Goal: Communication & Community: Answer question/provide support

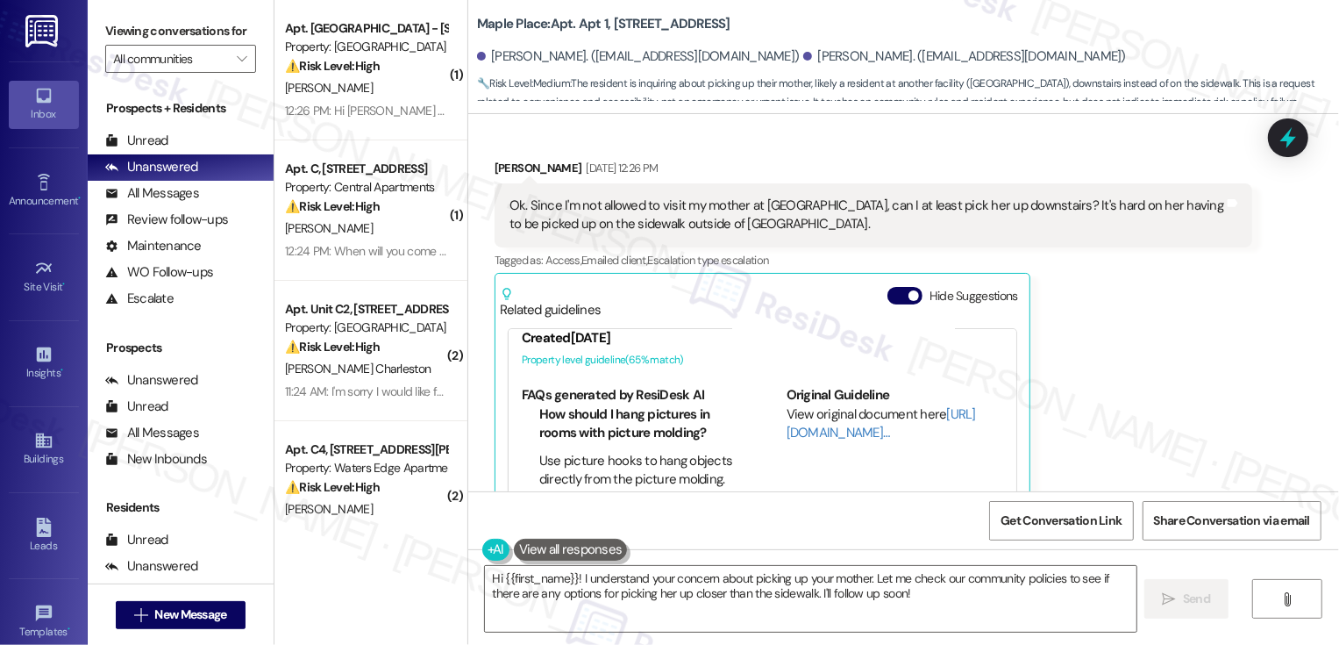
scroll to position [306, 0]
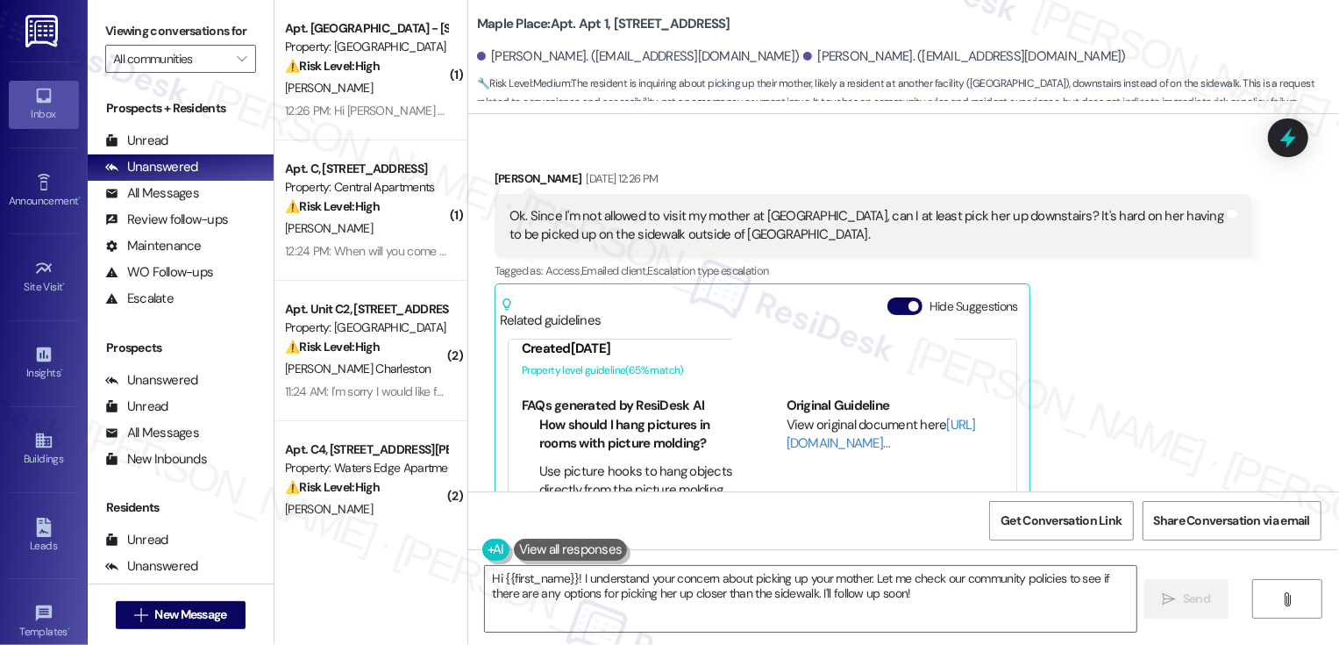
click at [495, 169] on div "[PERSON_NAME] [DATE] 12:26 PM" at bounding box center [874, 181] width 758 height 25
copy div "[PERSON_NAME]"
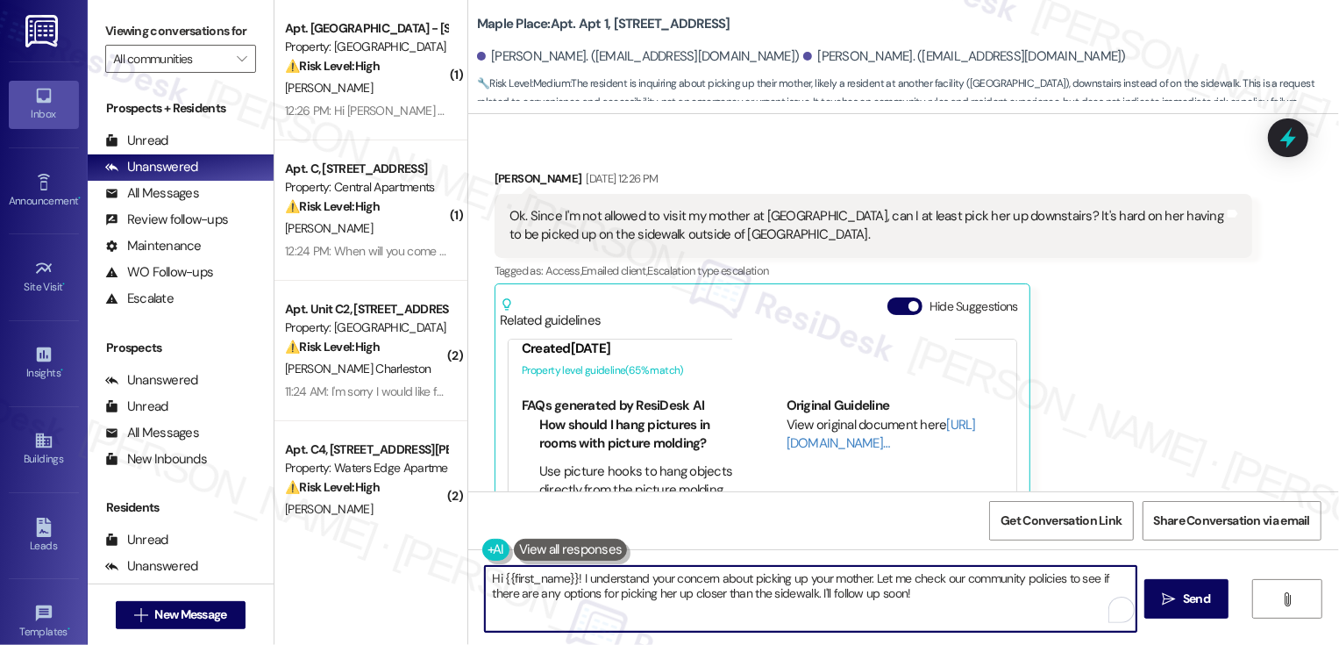
drag, startPoint x: 491, startPoint y: 578, endPoint x: 571, endPoint y: 604, distance: 84.0
click at [571, 604] on textarea "Hi {{first_name}}! I understand your concern about picking up your mother. Let …" at bounding box center [811, 599] width 652 height 66
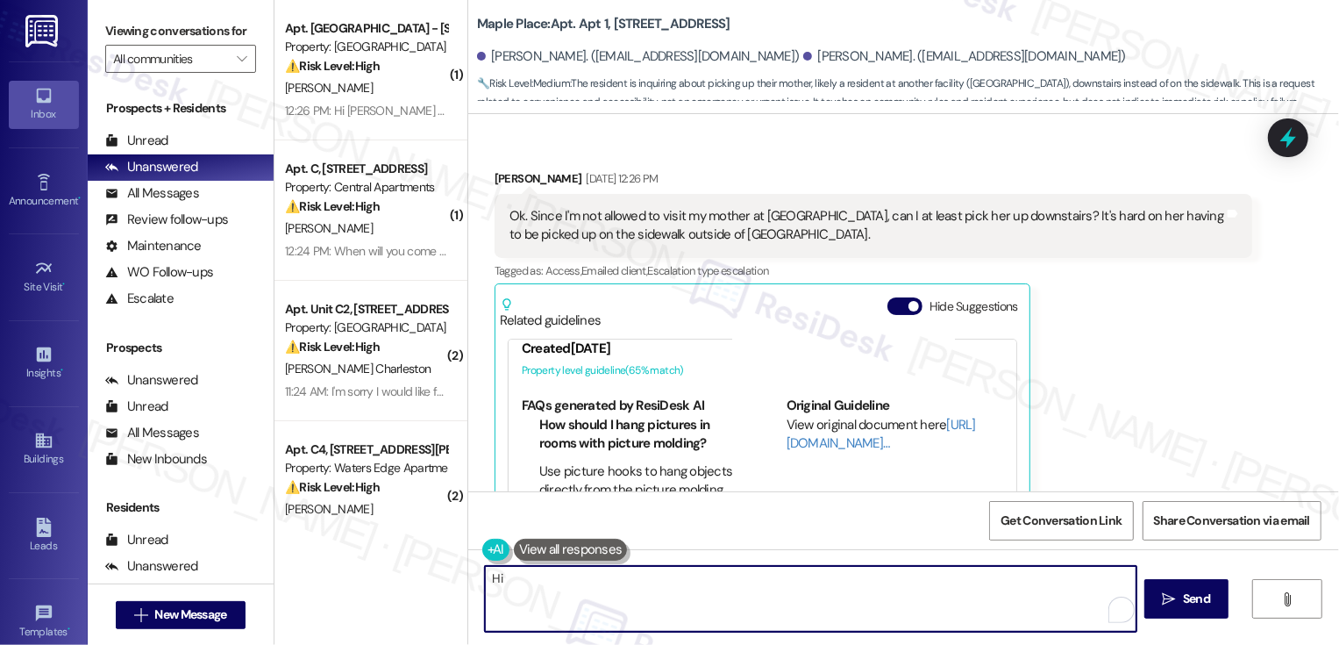
paste textarea "[PERSON_NAME]"
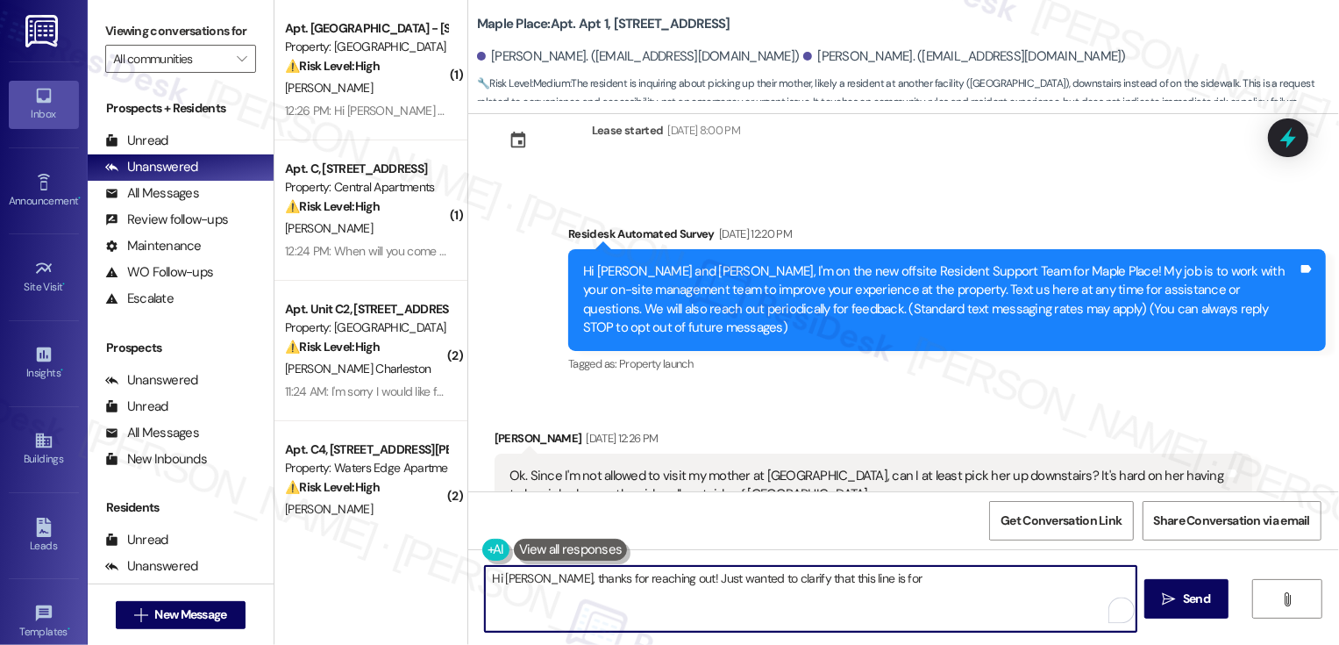
scroll to position [0, 0]
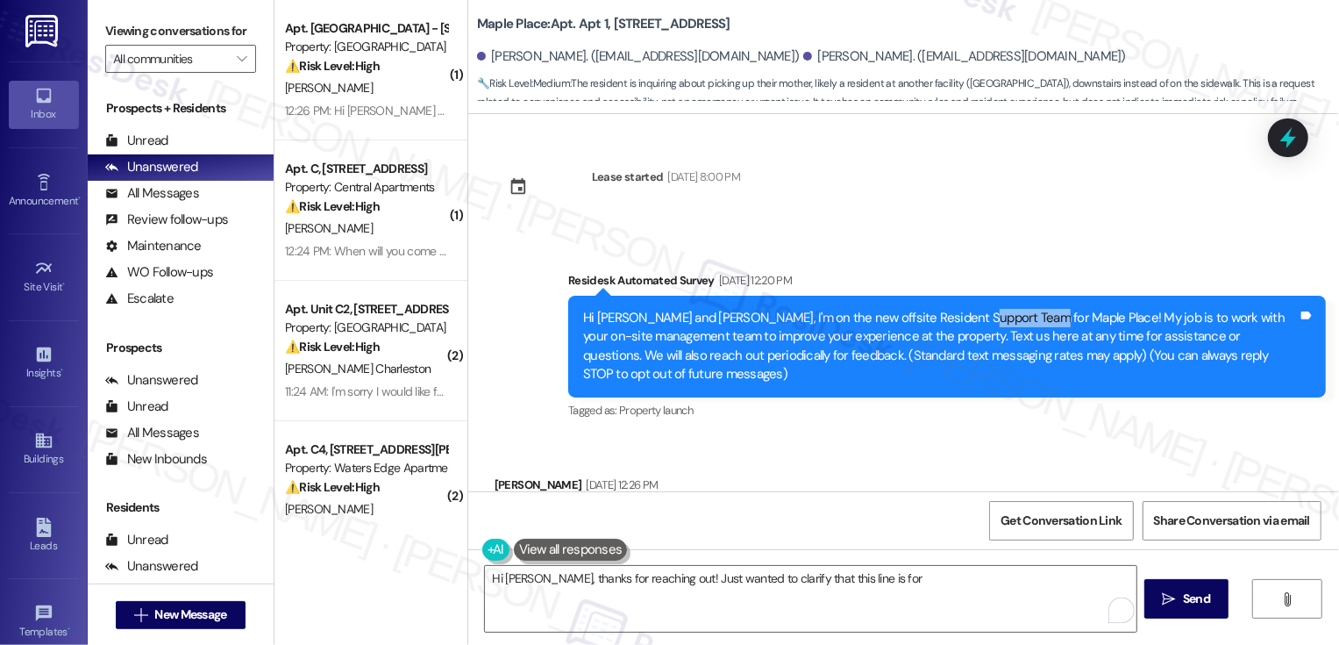
drag, startPoint x: 941, startPoint y: 316, endPoint x: 1004, endPoint y: 319, distance: 63.2
click at [1004, 319] on div "Hi [PERSON_NAME] and [PERSON_NAME], I'm on the new offsite Resident Support Tea…" at bounding box center [940, 346] width 715 height 75
copy div "Maple Place"
click at [884, 583] on textarea "Hi [PERSON_NAME], thanks for reaching out! Just wanted to clarify that this lin…" at bounding box center [811, 599] width 652 height 66
paste textarea "Maple Place"
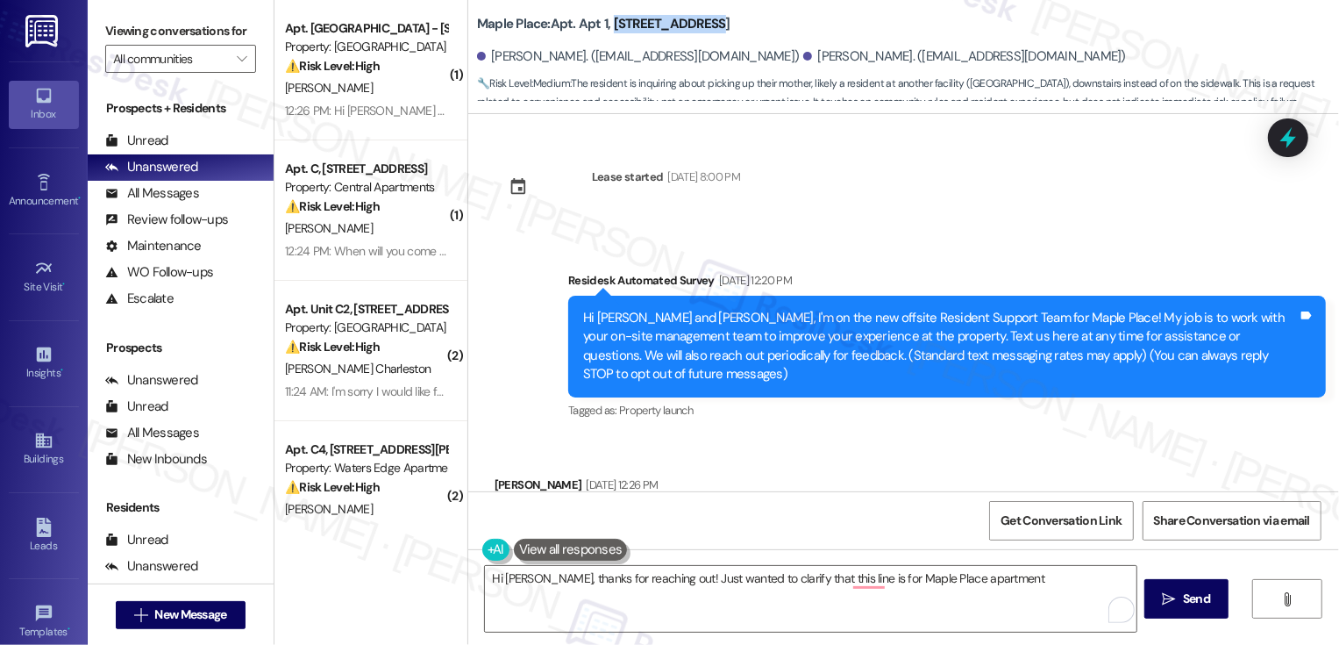
drag, startPoint x: 600, startPoint y: 24, endPoint x: 693, endPoint y: 23, distance: 93.0
click at [693, 23] on div "Maple Place: Apt. Apt 1, [STREET_ADDRESS]" at bounding box center [652, 24] width 351 height 22
copy b "[STREET_ADDRESS]"
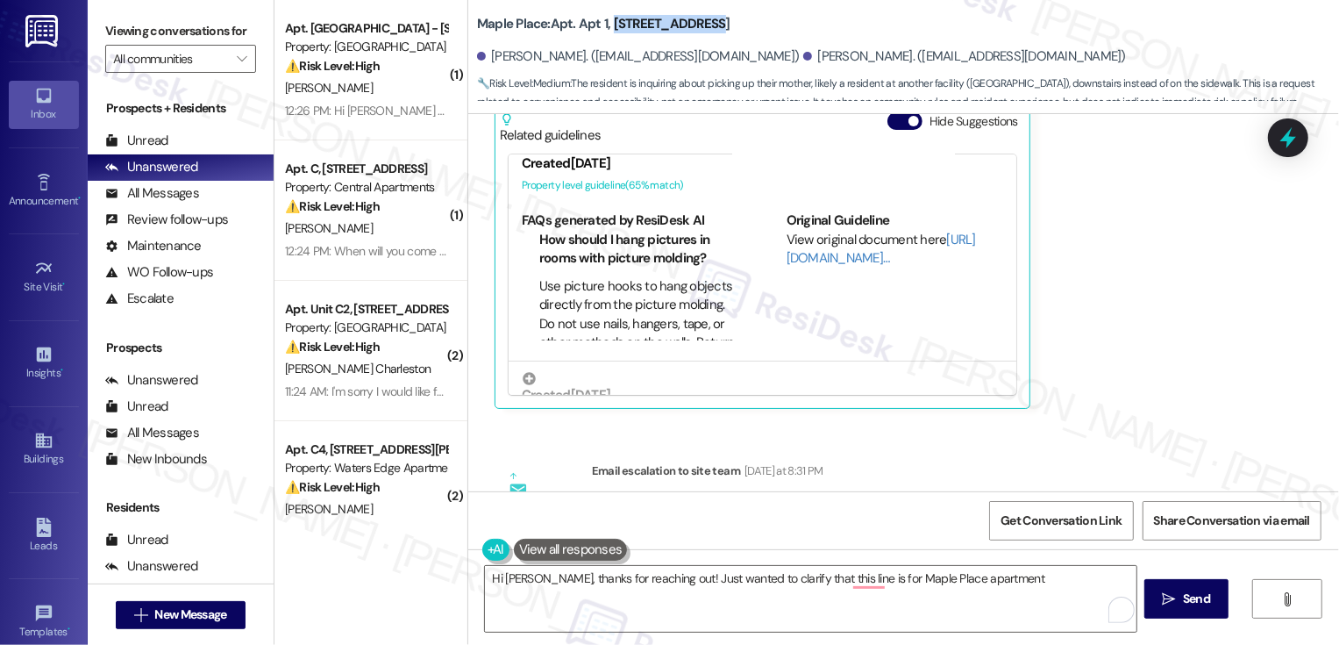
scroll to position [779, 0]
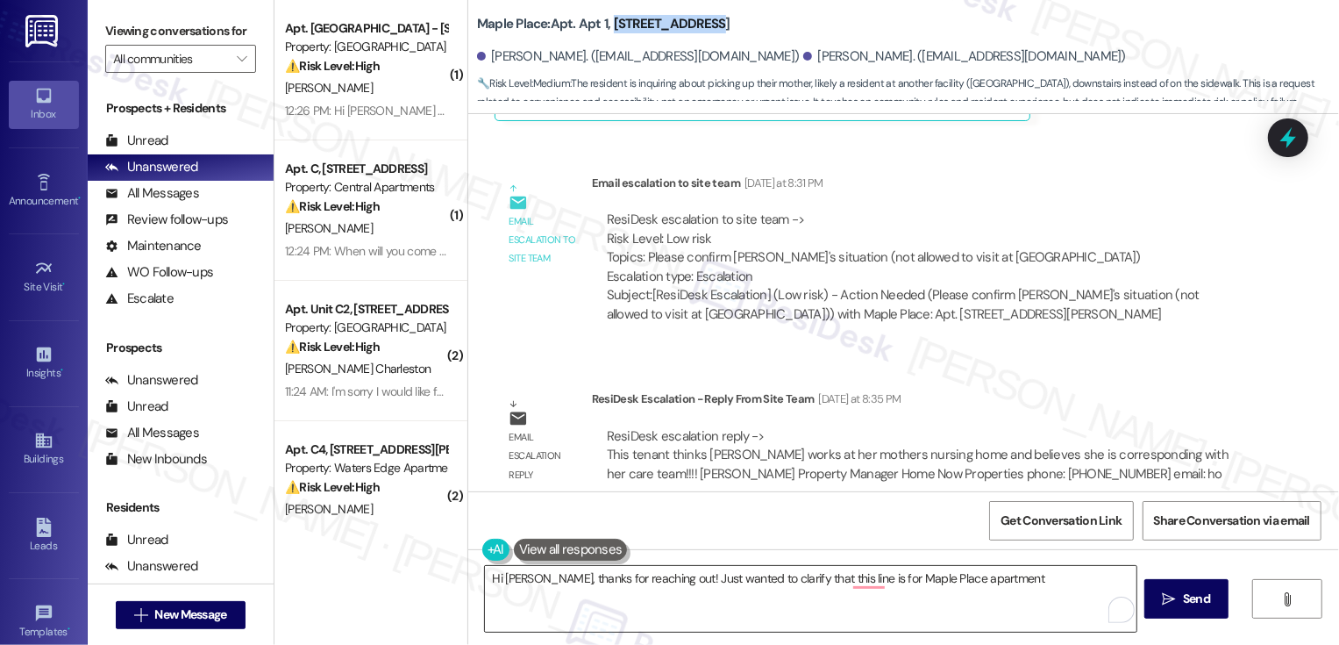
click at [1003, 585] on textarea "Hi [PERSON_NAME], thanks for reaching out! Just wanted to clarify that this lin…" at bounding box center [811, 599] width 652 height 66
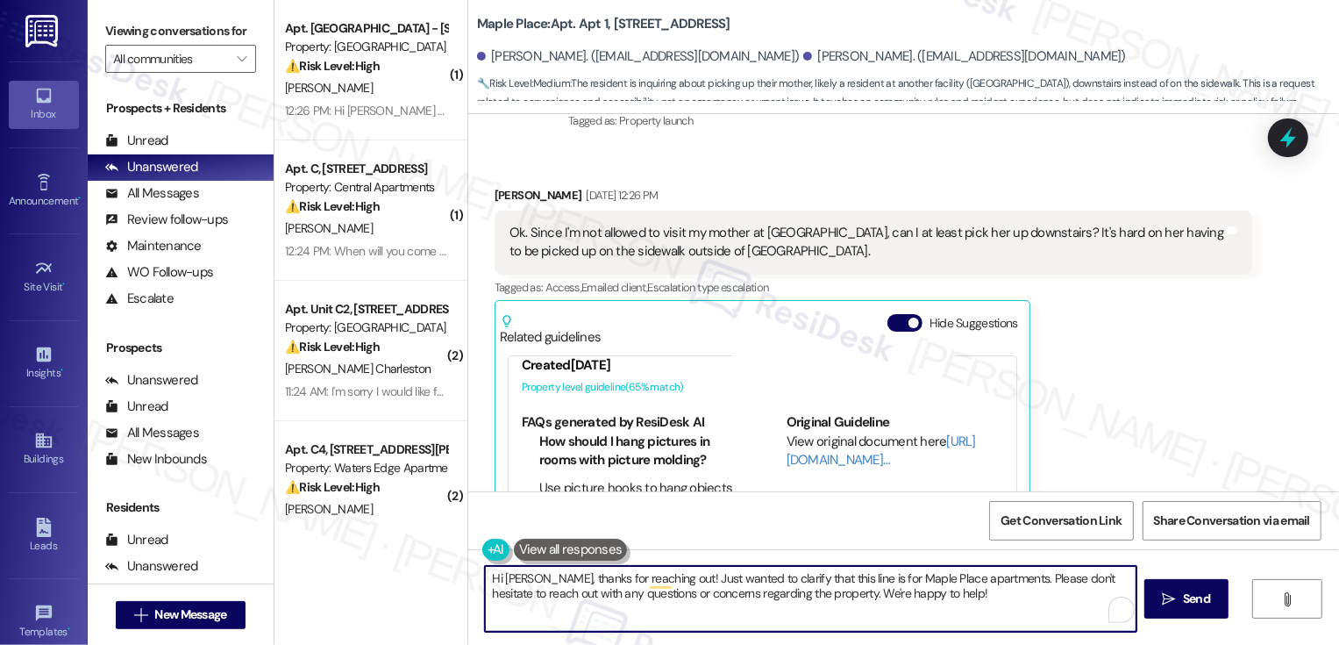
scroll to position [287, 0]
click at [937, 589] on textarea "Hi [PERSON_NAME], thanks for reaching out! Just wanted to clarify that this lin…" at bounding box center [811, 599] width 652 height 66
click at [937, 584] on textarea "Hi [PERSON_NAME], thanks for reaching out! Just wanted to clarify that this lin…" at bounding box center [811, 599] width 652 height 66
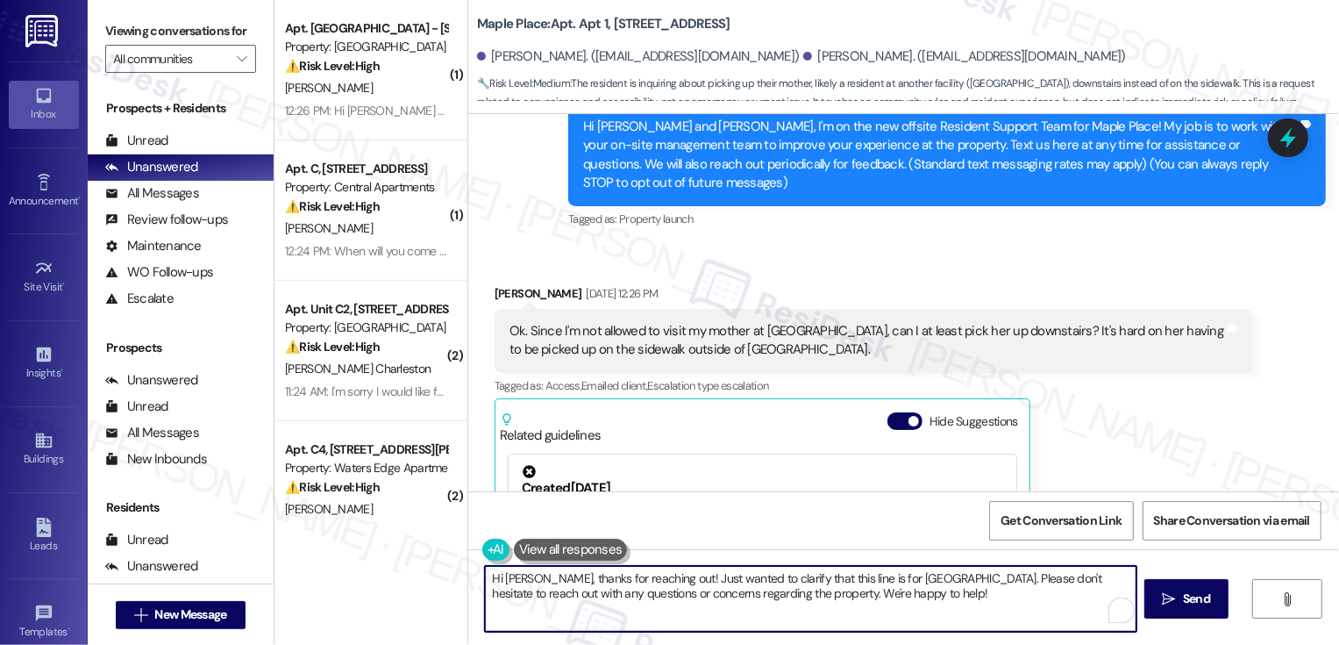
scroll to position [184, 0]
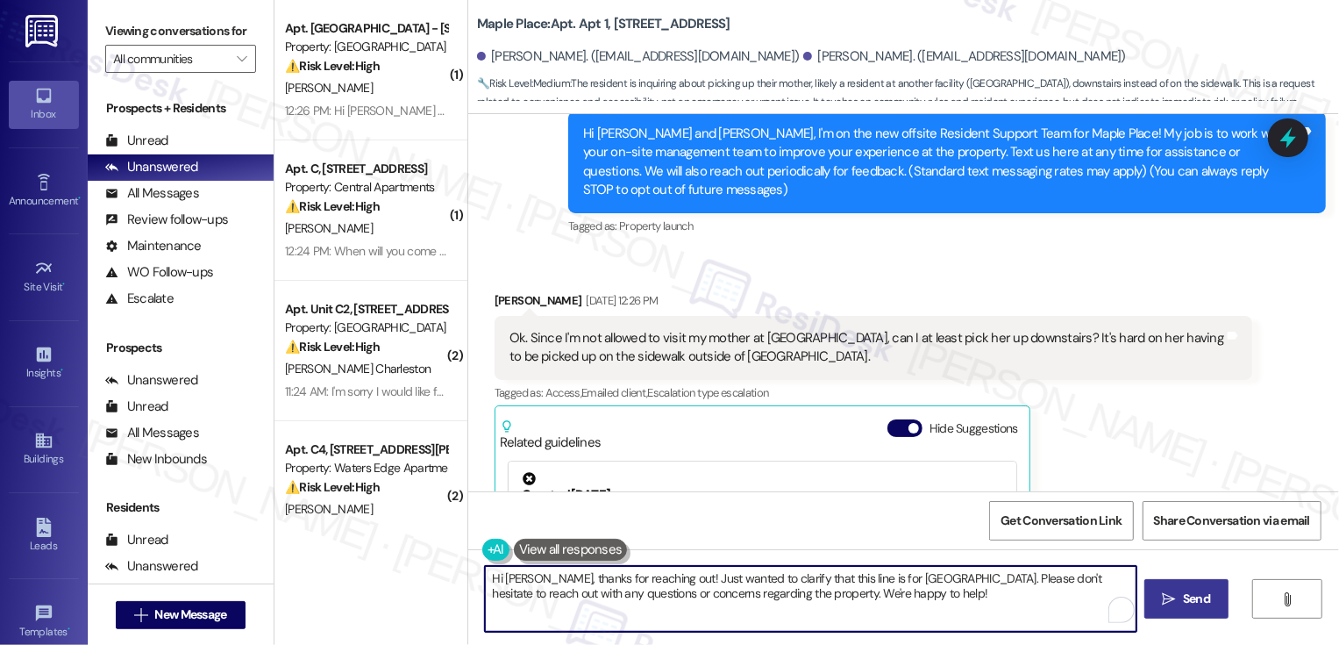
type textarea "Hi [PERSON_NAME], thanks for reaching out! Just wanted to clarify that this lin…"
click at [1179, 594] on span "Send" at bounding box center [1196, 598] width 34 height 18
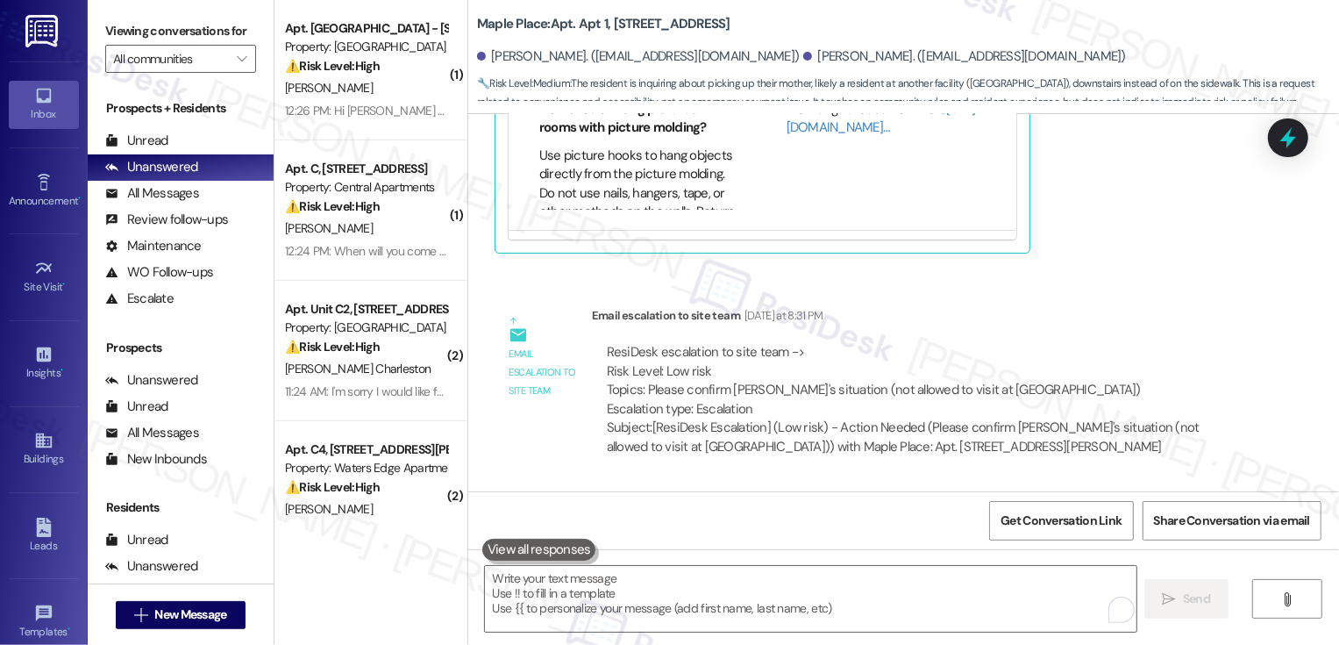
scroll to position [920, 0]
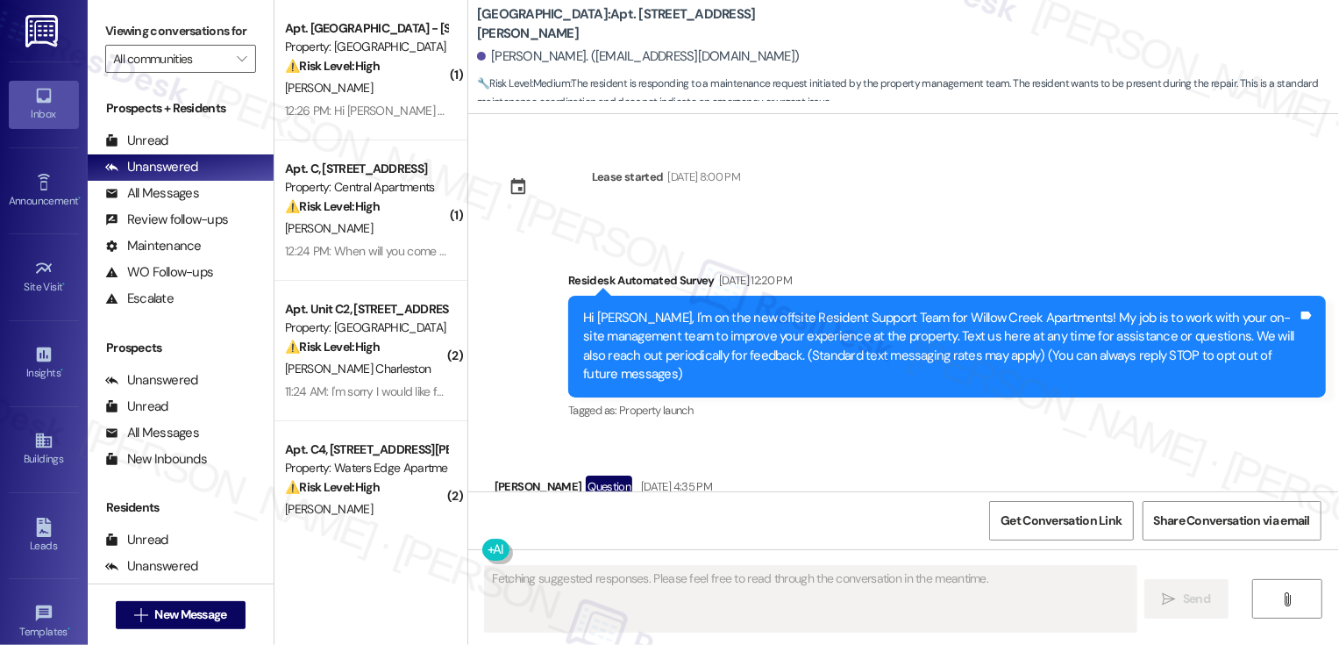
scroll to position [3306, 0]
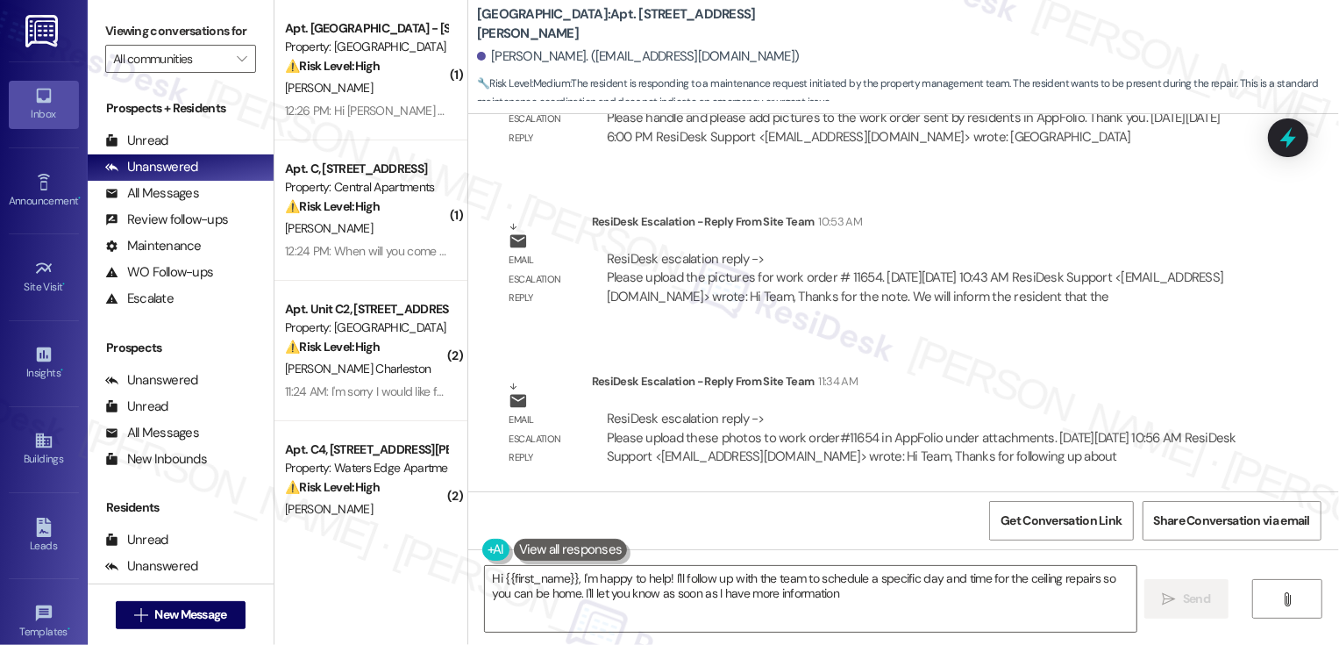
type textarea "Hi {{first_name}}, I'm happy to help! I'll follow up with the team to schedule …"
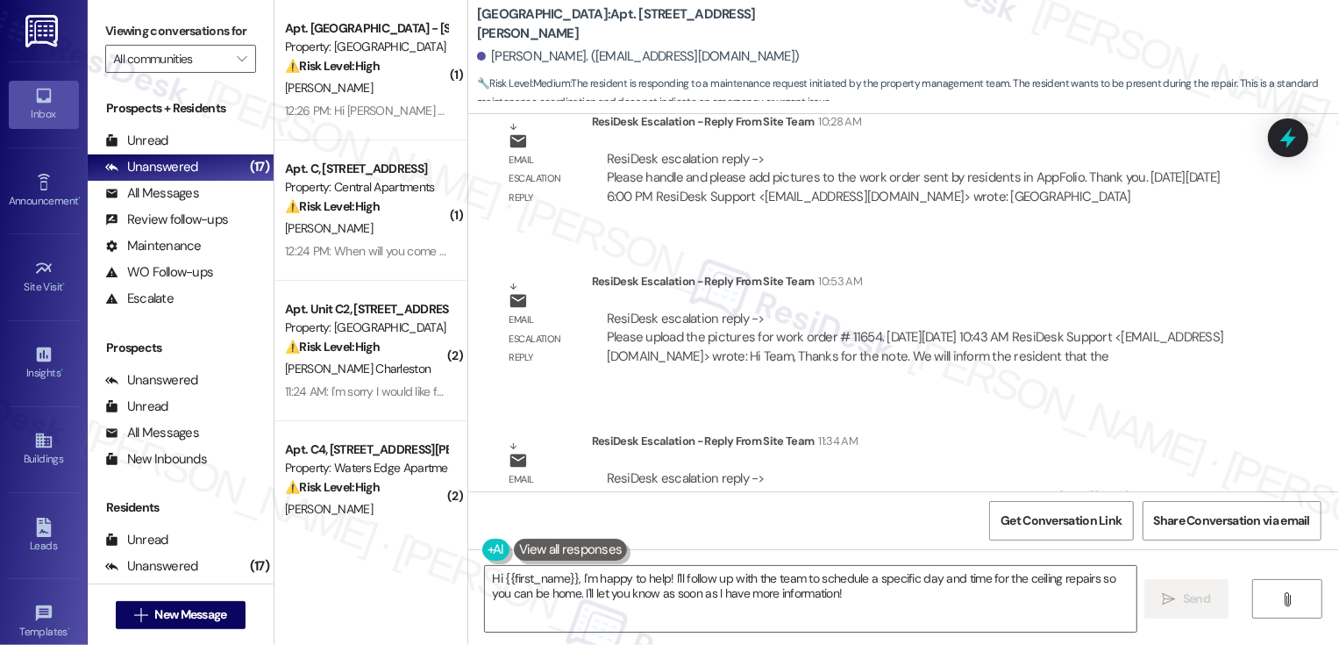
scroll to position [3220, 0]
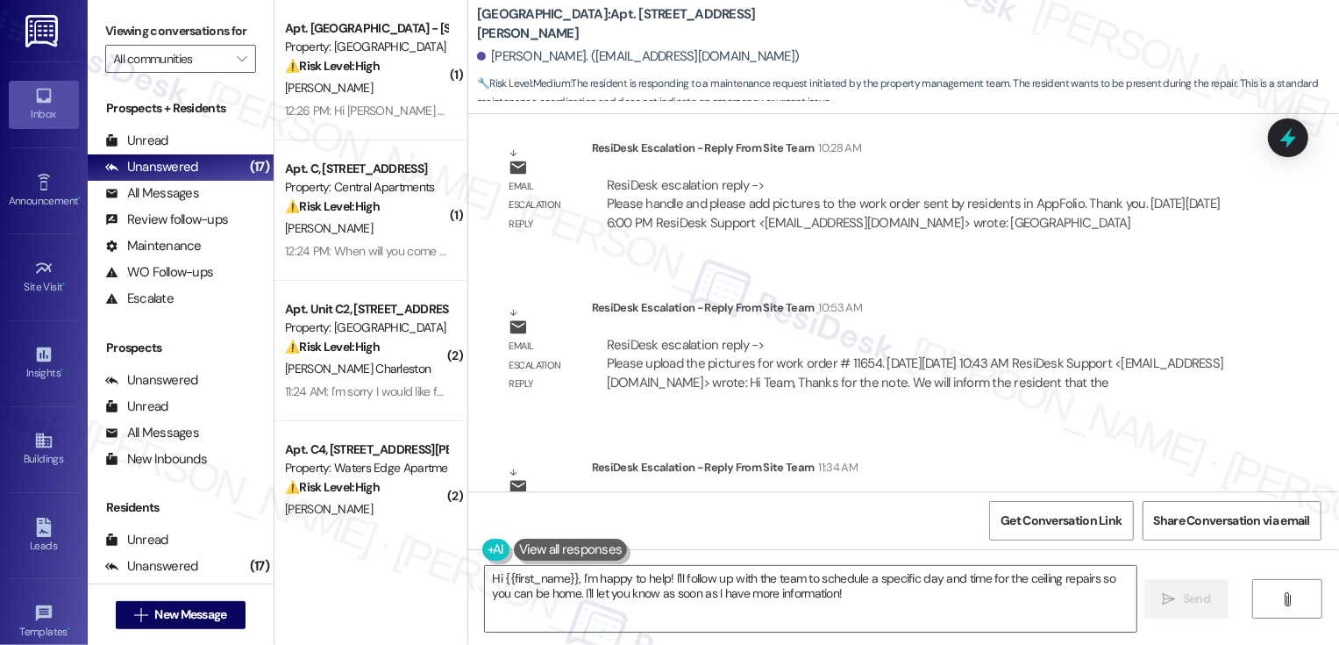
drag, startPoint x: 467, startPoint y: 22, endPoint x: 612, endPoint y: 27, distance: 145.7
click at [612, 27] on b "Willow Creek Apartments: Apt. Unit B4, 982 Smith Street" at bounding box center [652, 24] width 351 height 38
copy b "Willow Creek Apartments"
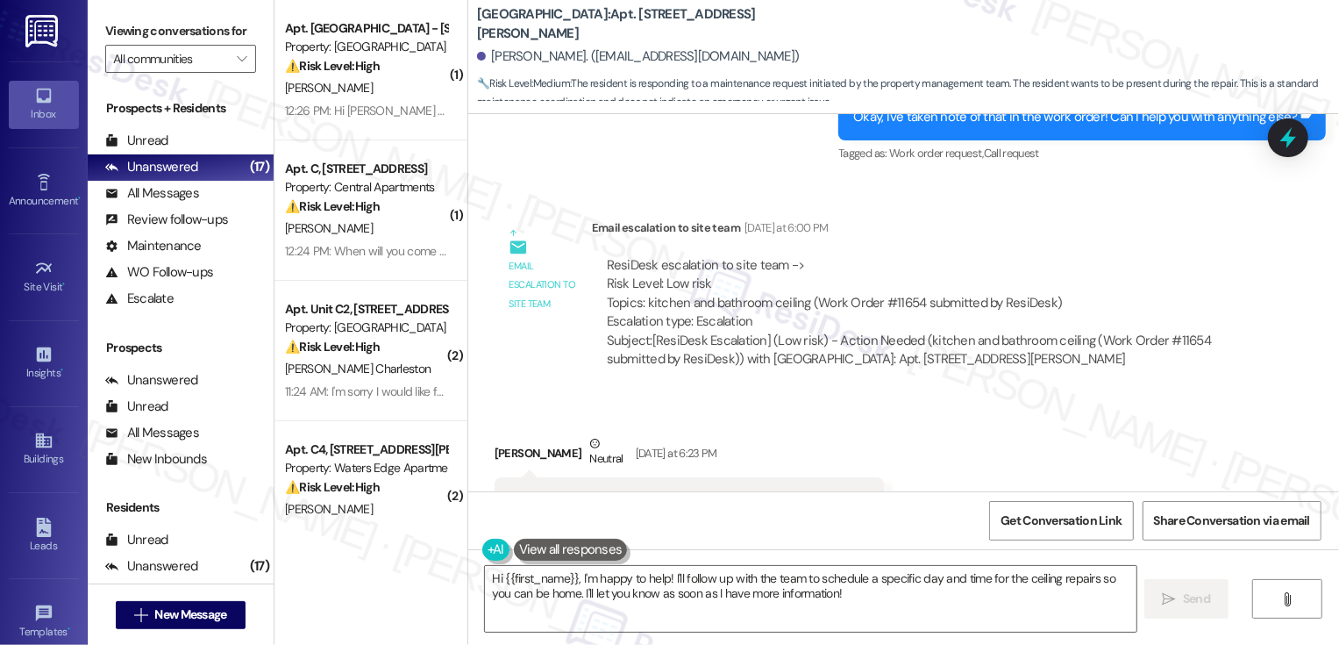
scroll to position [2600, 0]
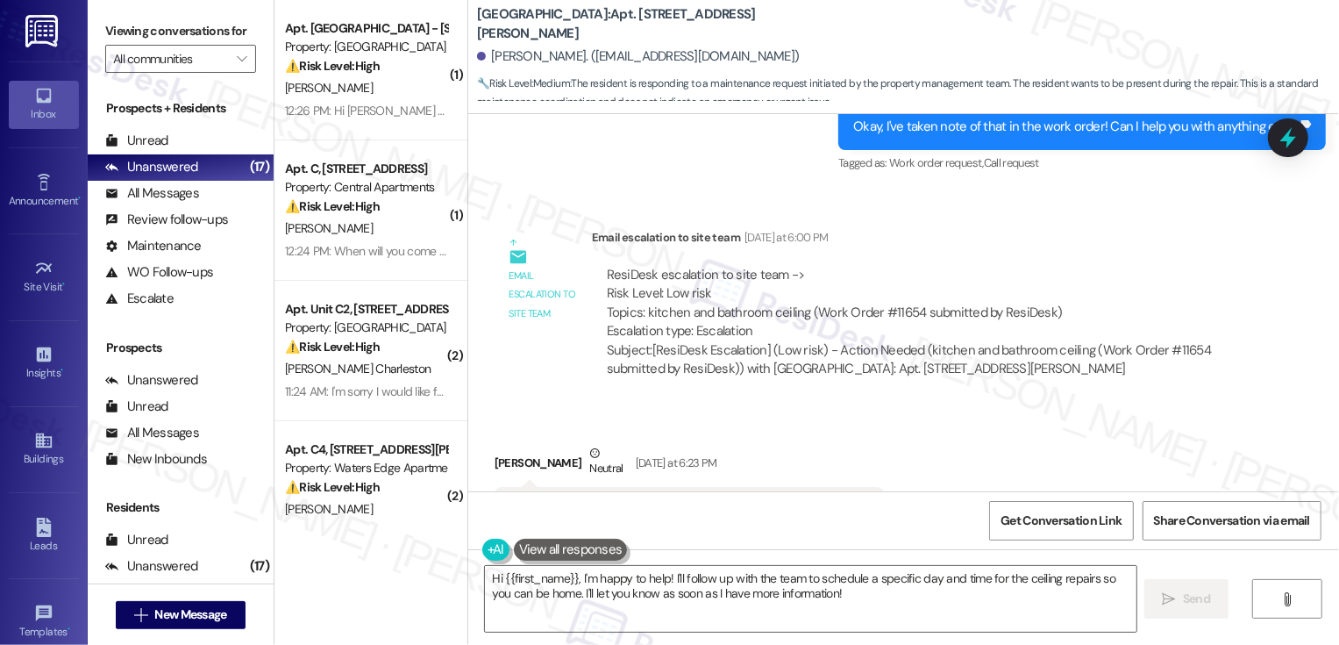
click at [610, 6] on div "Willow Creek Apartments: Apt. Unit B4, 982 Smith Street Hayah Hassan. (missbali…" at bounding box center [908, 52] width 862 height 96
click at [606, 20] on b "Willow Creek Apartments: Apt. Unit B4, 982 Smith Street" at bounding box center [652, 24] width 351 height 38
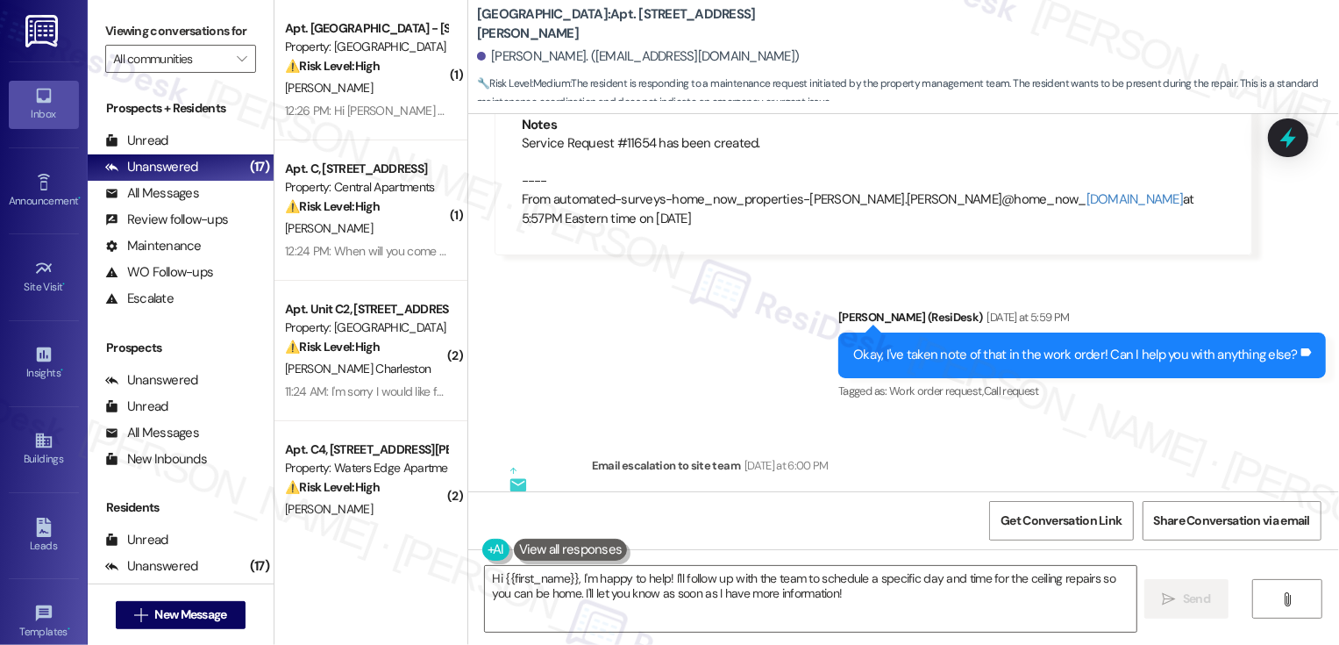
scroll to position [2478, 0]
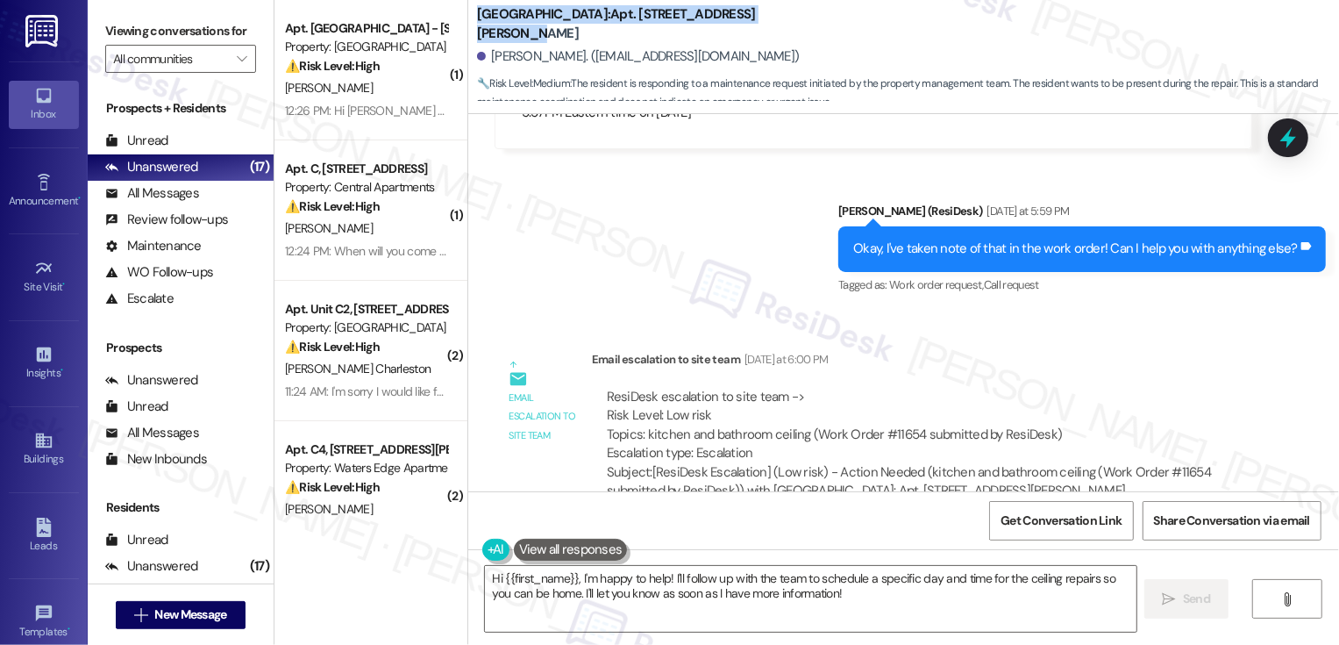
drag, startPoint x: 467, startPoint y: 25, endPoint x: 845, endPoint y: 21, distance: 378.8
click at [845, 21] on div "Willow Creek Apartments: Apt. Unit B4, 982 Smith Street Hayah Hassan. (missbali…" at bounding box center [908, 52] width 862 height 96
copy b "Willow Creek Apartments: Apt. Unit B4, 982 Smith Street"
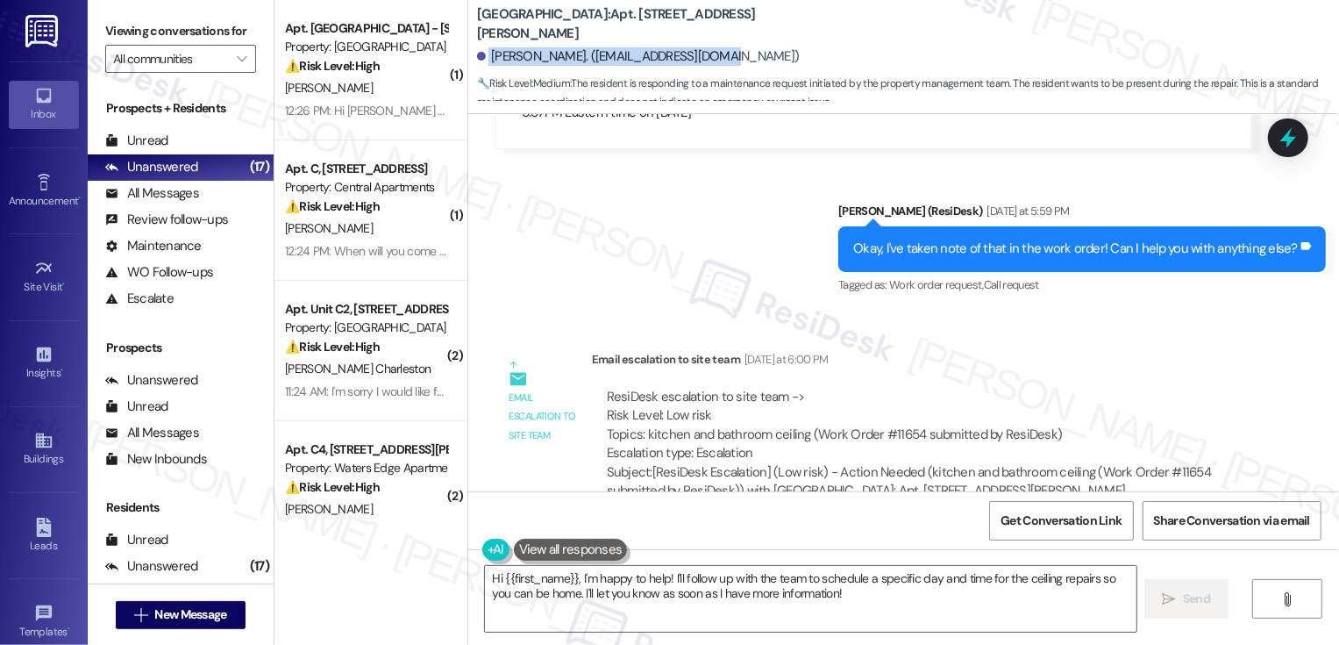
drag, startPoint x: 477, startPoint y: 55, endPoint x: 708, endPoint y: 56, distance: 230.6
click at [708, 56] on div "Hayah Hassan. (missbaling@icloud.com)" at bounding box center [908, 56] width 862 height 35
copy div "Hayah Hassan. (missbaling@icloud.com)"
click at [695, 262] on div "Sent via SMS Sarah (ResiDesk) Yesterday at 5:59 PM Okay, I've taken note of tha…" at bounding box center [903, 236] width 871 height 148
click at [1040, 521] on span "Get Conversation Link" at bounding box center [1061, 520] width 121 height 18
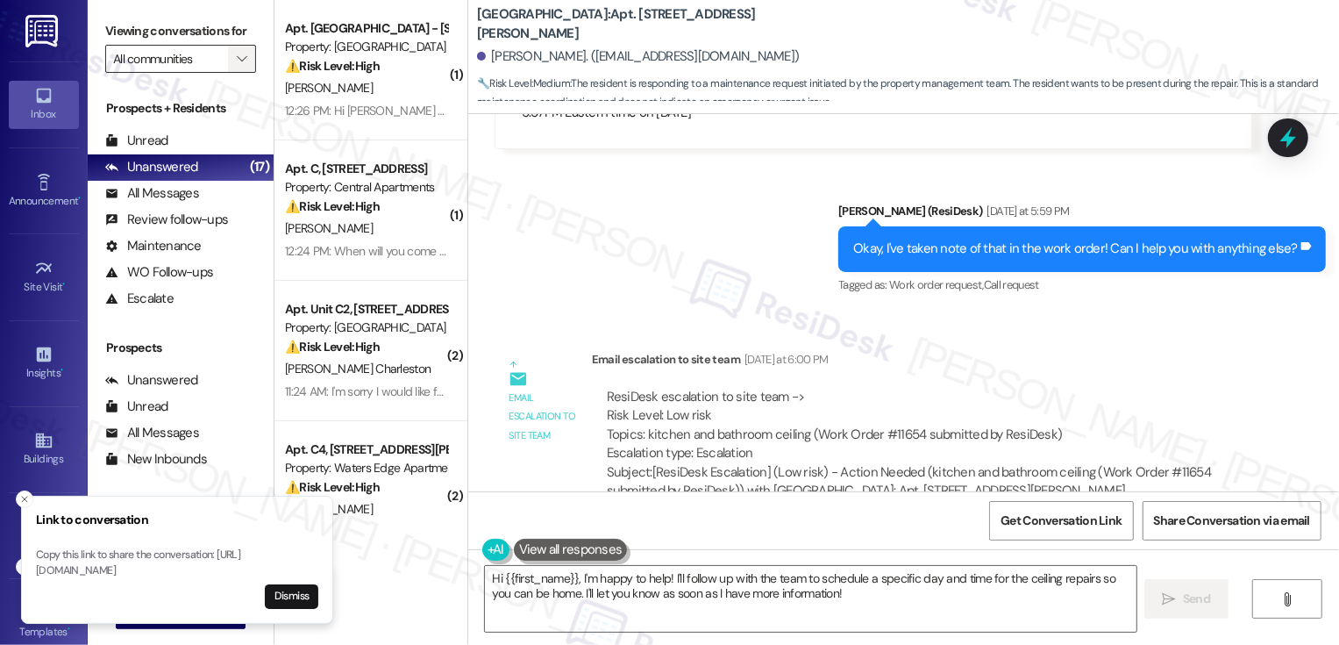
click at [239, 73] on span "" at bounding box center [241, 59] width 17 height 28
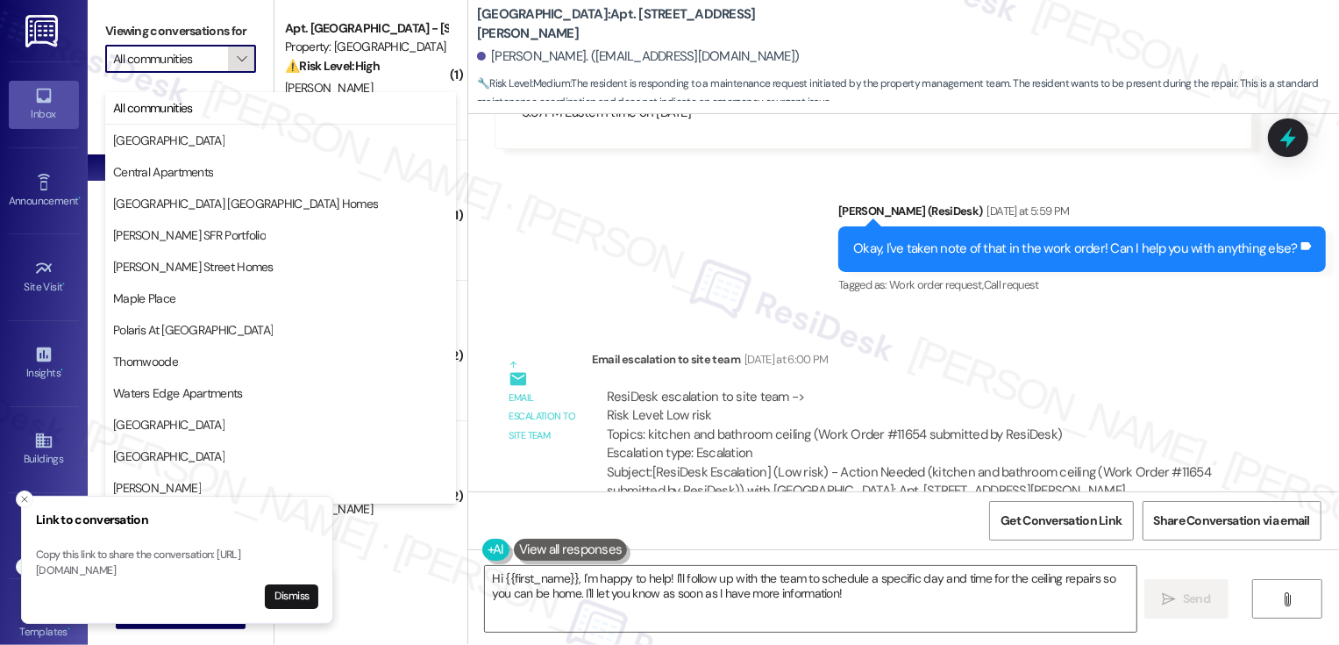
type input "Central Apartments"
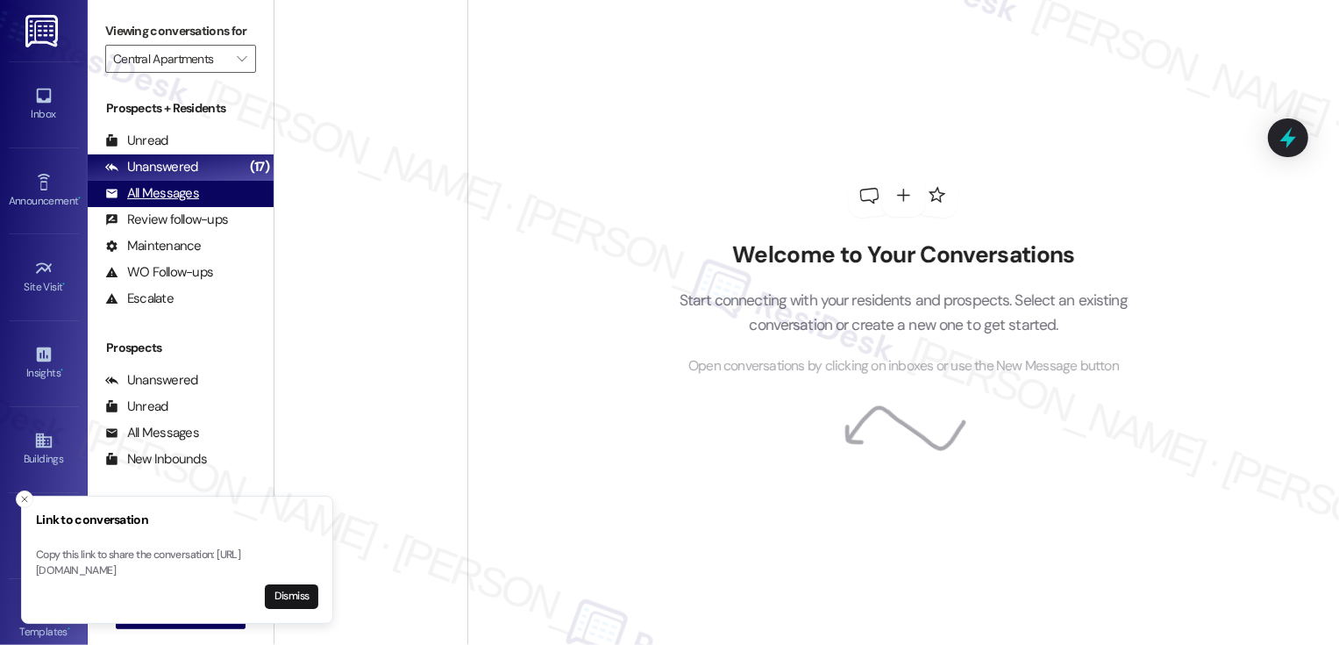
click at [213, 203] on div "All Messages (undefined)" at bounding box center [181, 194] width 186 height 26
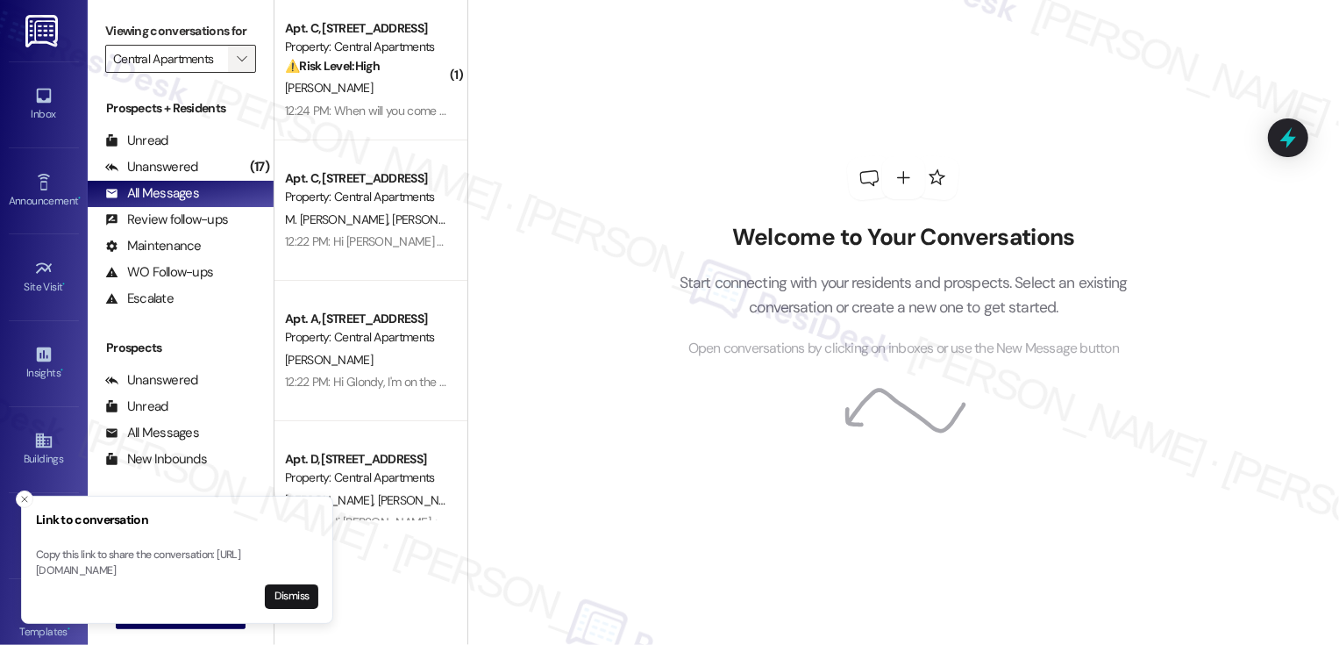
click at [237, 73] on span "" at bounding box center [241, 59] width 17 height 28
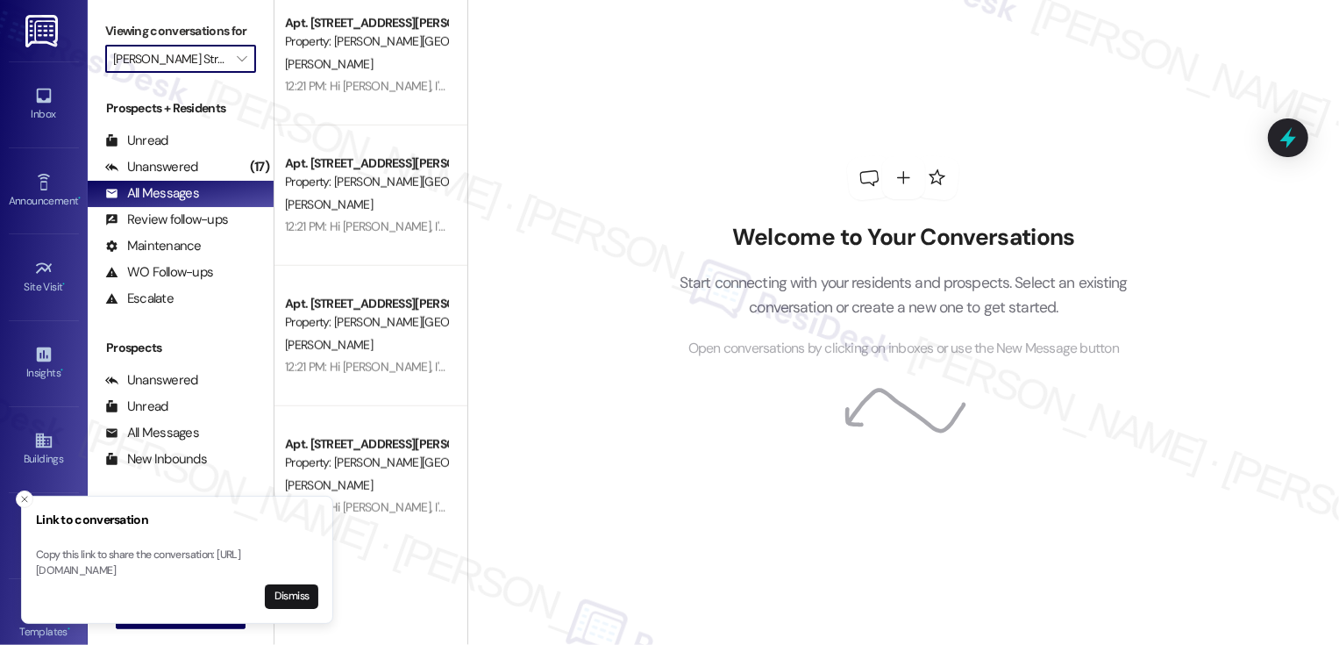
scroll to position [1015, 0]
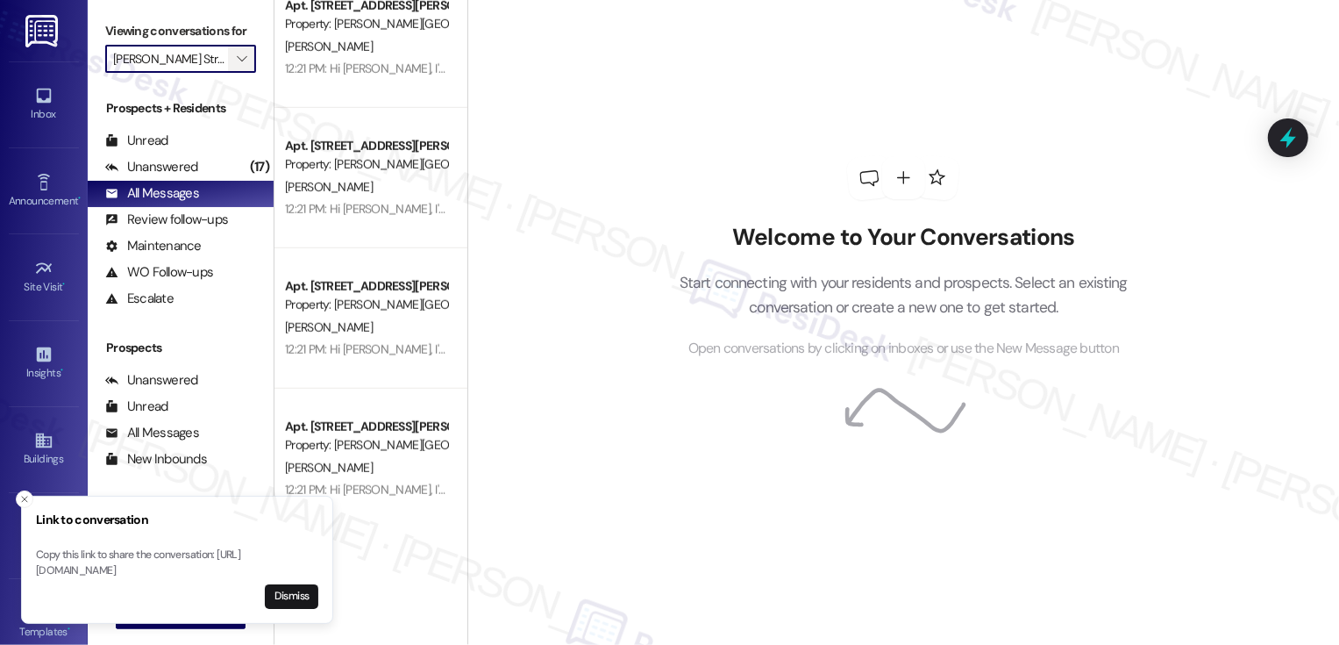
click at [237, 66] on icon "" at bounding box center [242, 59] width 10 height 14
type input "West Street Condos"
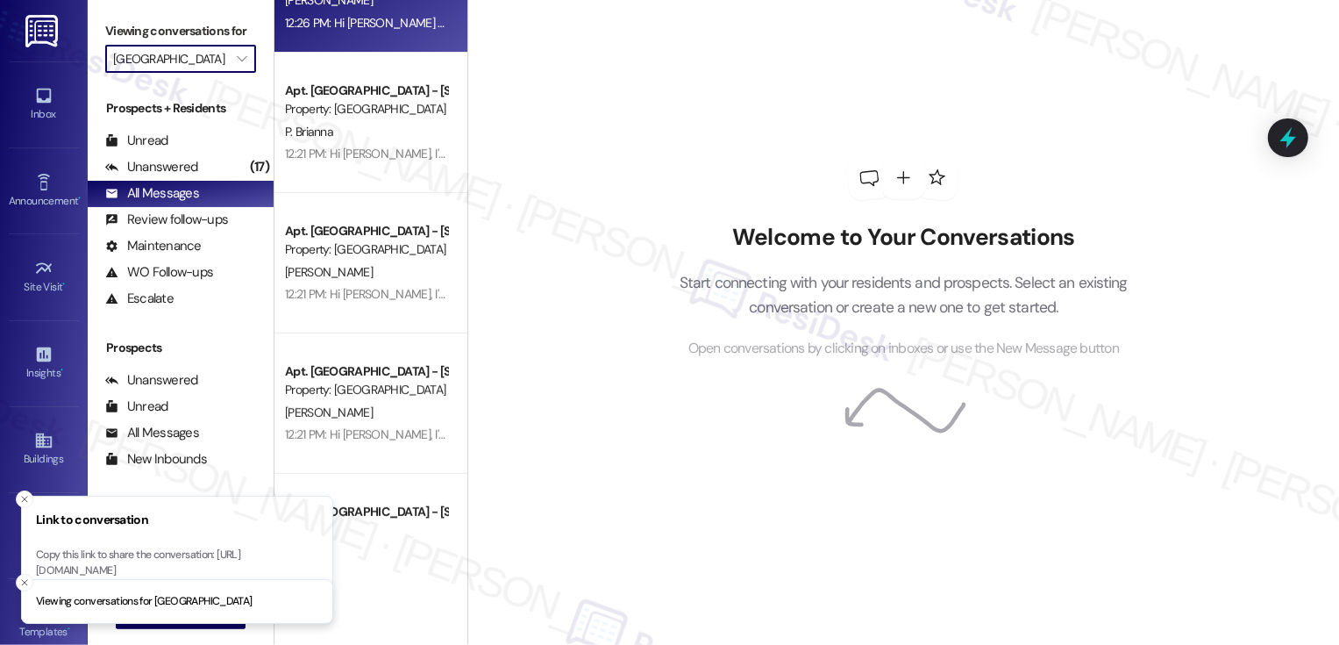
scroll to position [431, 0]
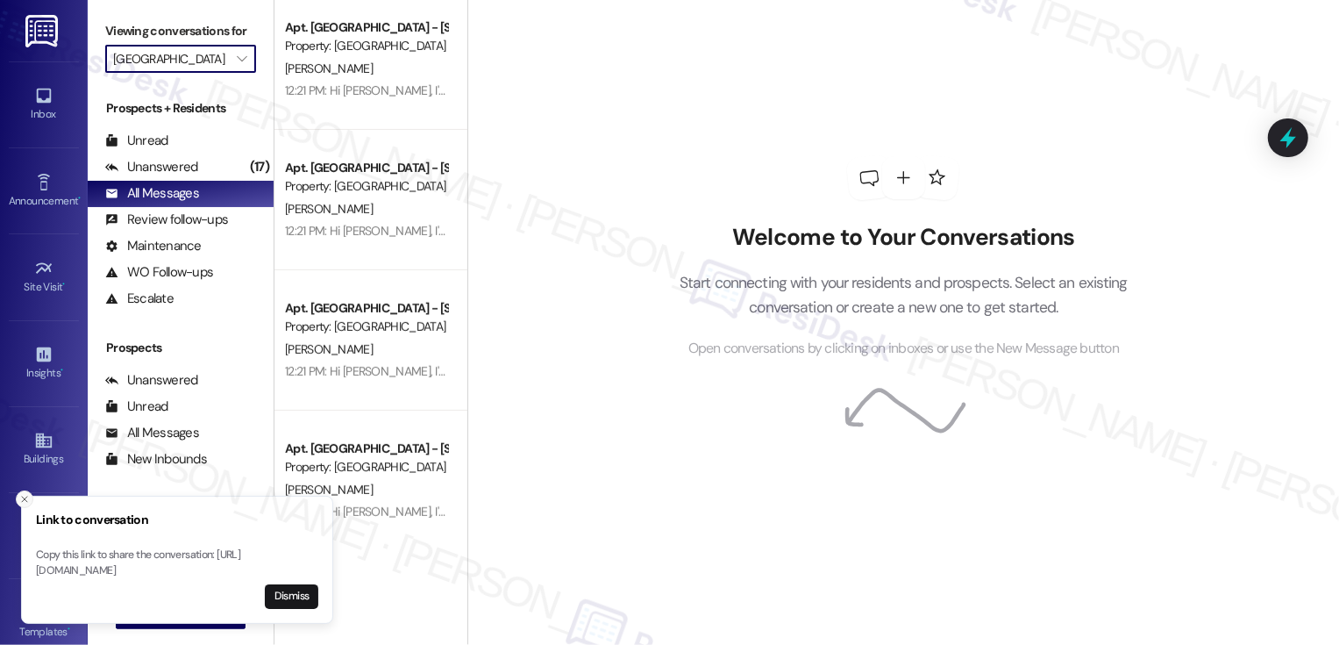
click at [26, 494] on icon "Close toast" at bounding box center [24, 499] width 11 height 11
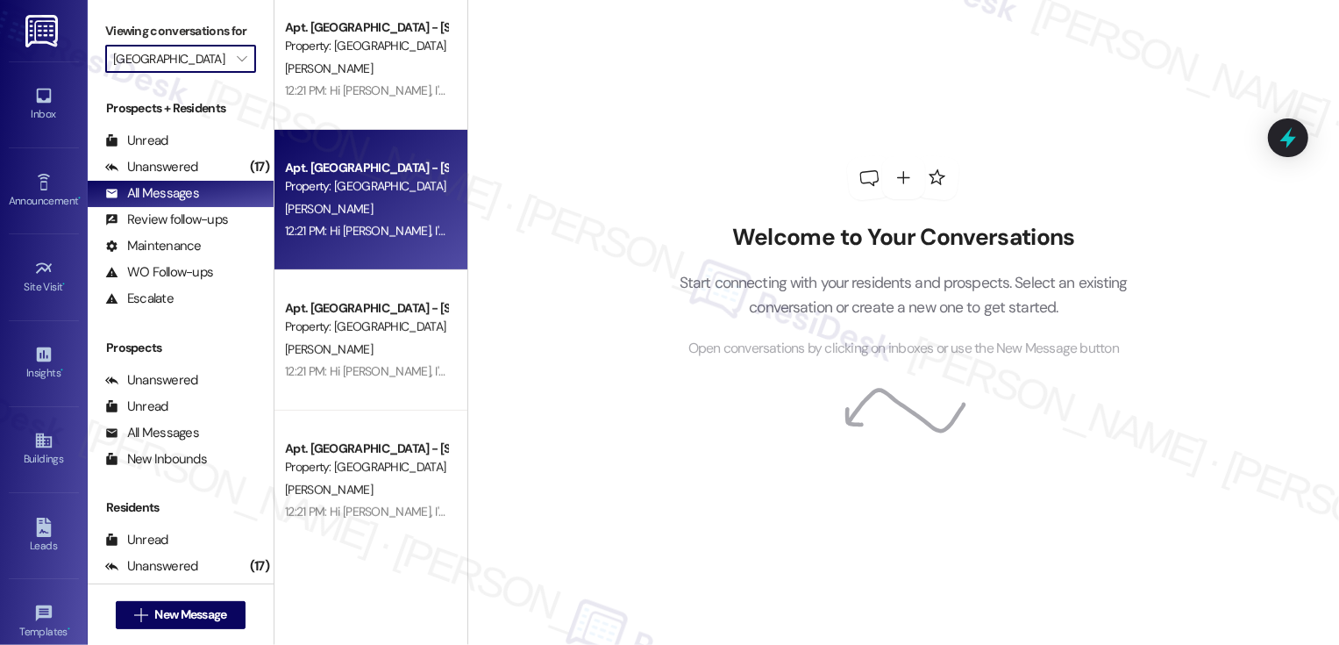
click at [370, 243] on div "Apt. West Street - 4960 West Street, 4960 West Street Property: West Street Con…" at bounding box center [370, 200] width 193 height 140
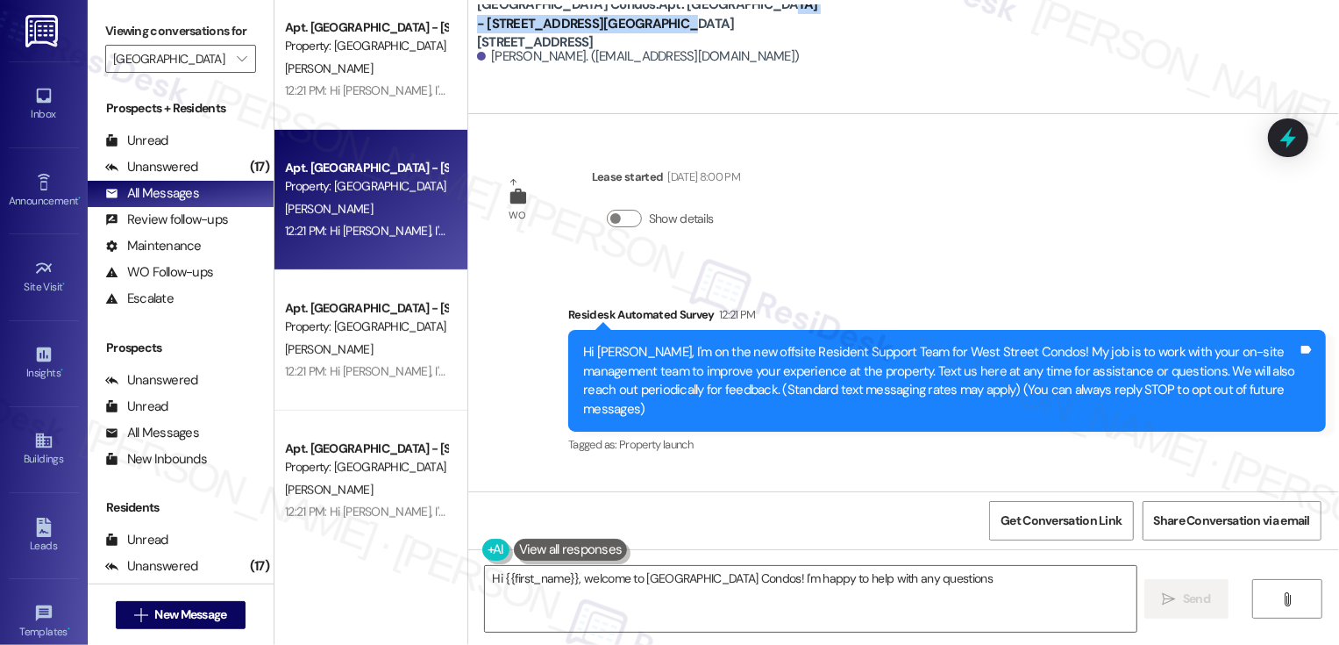
drag, startPoint x: 695, startPoint y: 15, endPoint x: 699, endPoint y: 25, distance: 10.3
click at [699, 25] on b "West Street Condos: Apt. West Street - 4960 West Street, 4960 West Street" at bounding box center [652, 24] width 351 height 56
copy b "4960 West Street, 4960 West Street"
type textarea "Hi {{first_name}}, welcome to West Street Condos! I'm happy to help with any qu…"
click at [236, 73] on span "" at bounding box center [241, 59] width 17 height 28
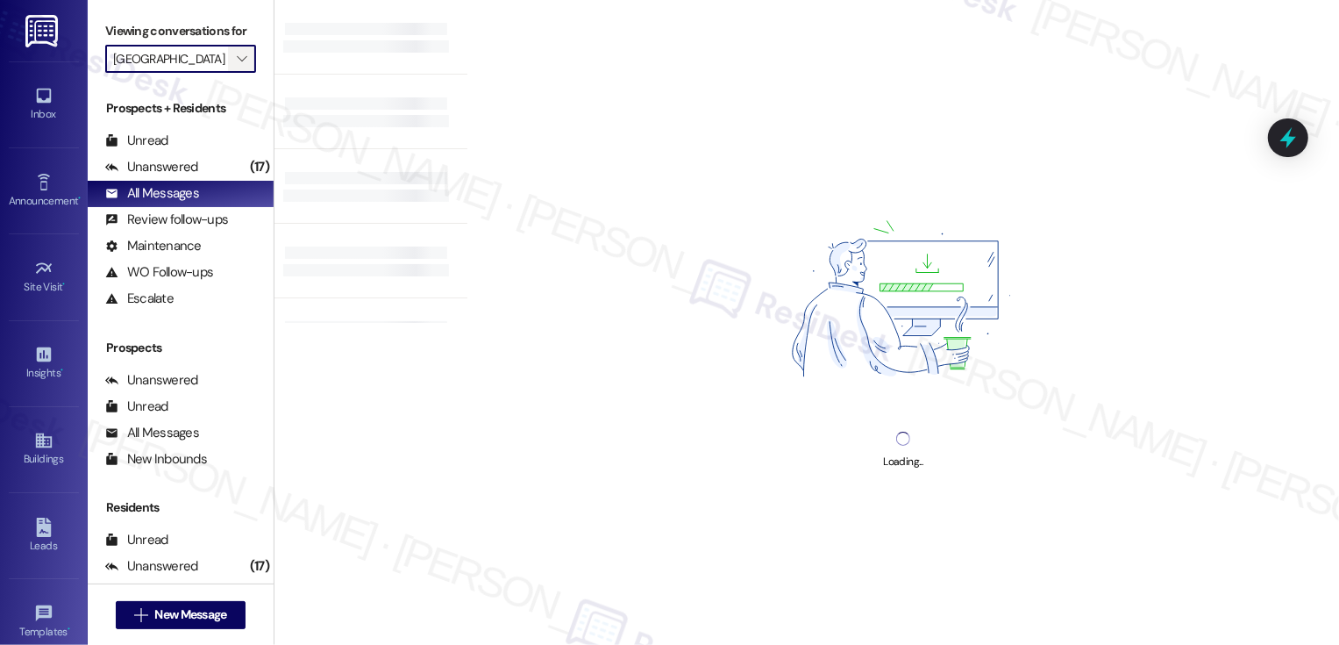
type input "Maddox Street Homes"
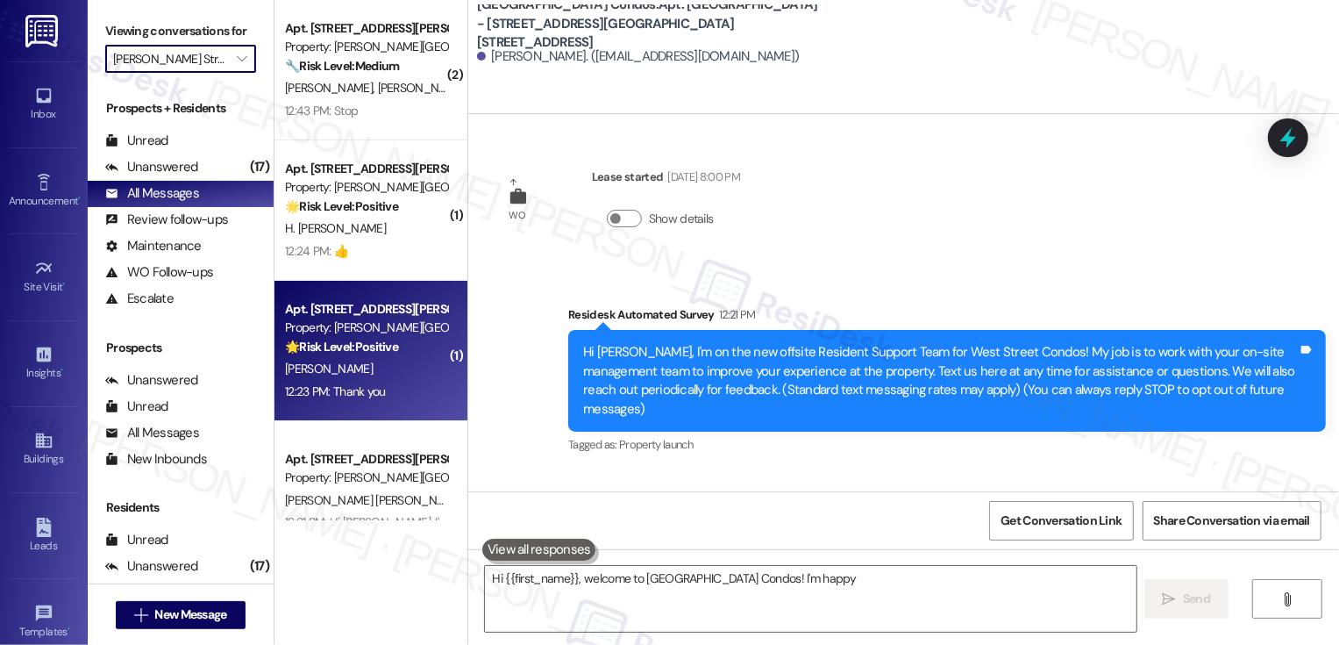
type textarea "Hi {{first_name}}, welcome to West Street Condos! I'm happy"
click at [351, 372] on div "[PERSON_NAME]" at bounding box center [366, 369] width 166 height 22
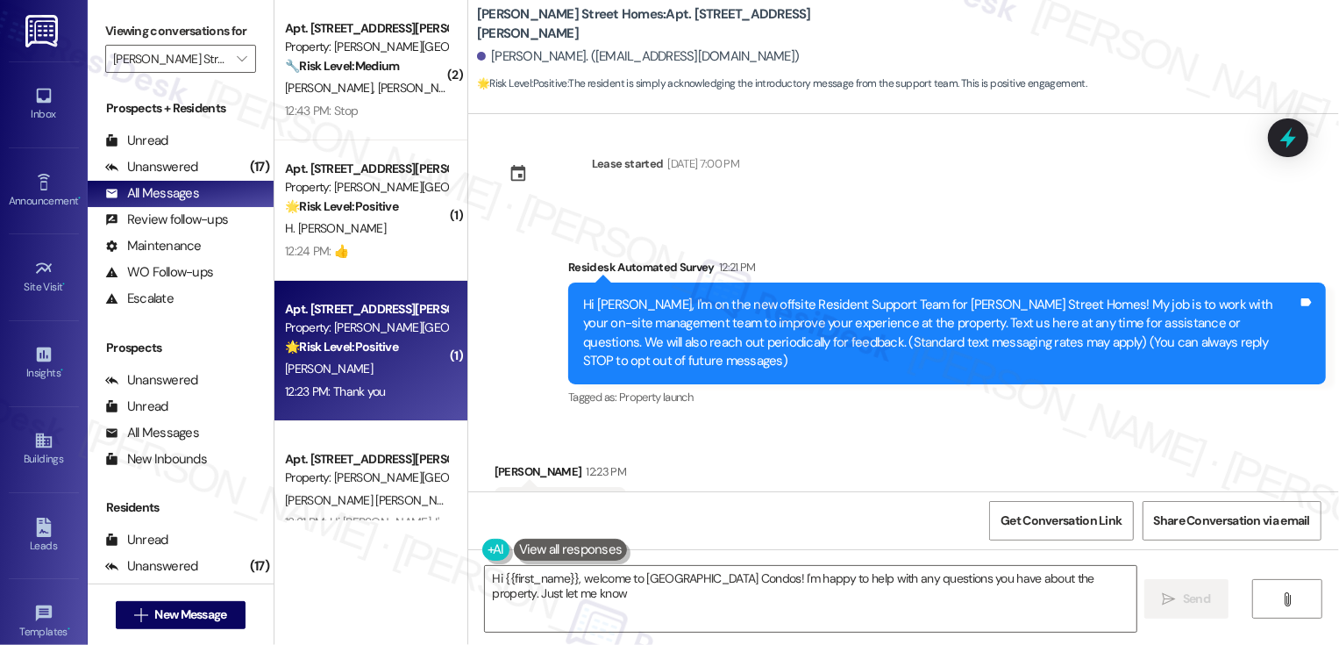
scroll to position [92, 0]
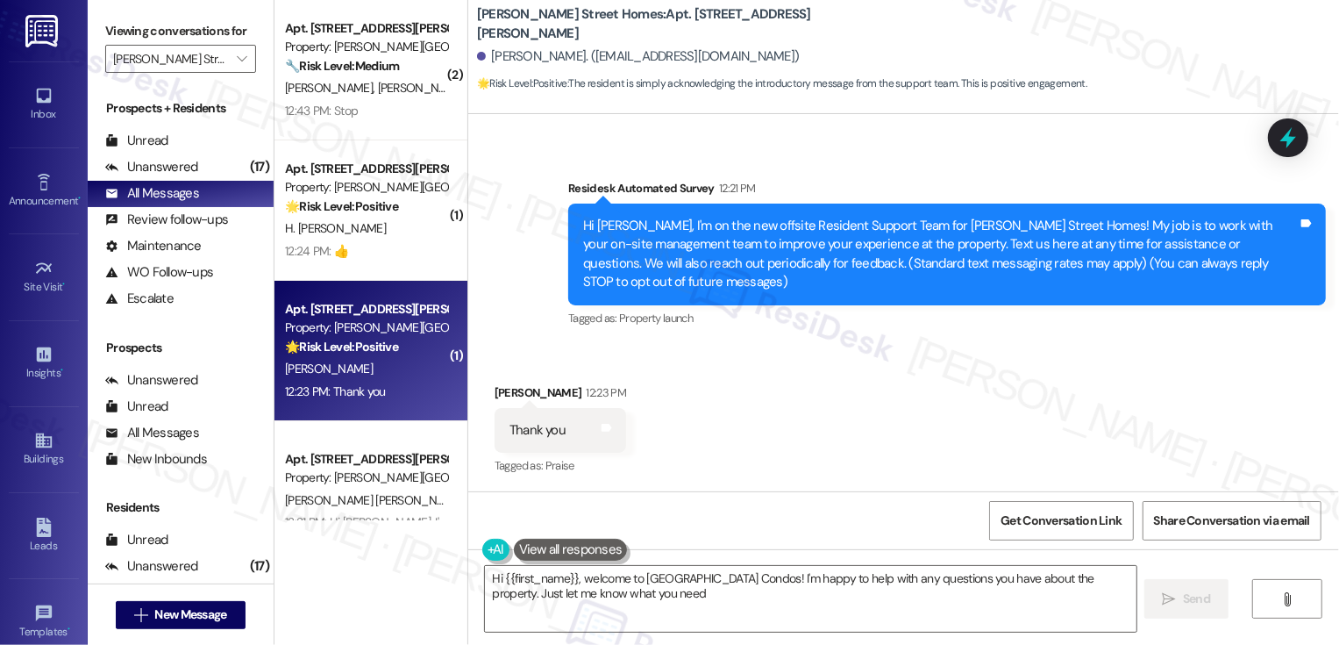
type textarea "Hi {{first_name}}, welcome to West Street Condos! I'm happy to help with any qu…"
drag, startPoint x: 691, startPoint y: 24, endPoint x: 802, endPoint y: 23, distance: 111.4
click at [804, 27] on div "Maddox Street Homes: Apt. Unit 8, 164 Maddox Street" at bounding box center [652, 24] width 351 height 22
copy b "Maddox Street"
click at [237, 66] on icon "" at bounding box center [242, 59] width 10 height 14
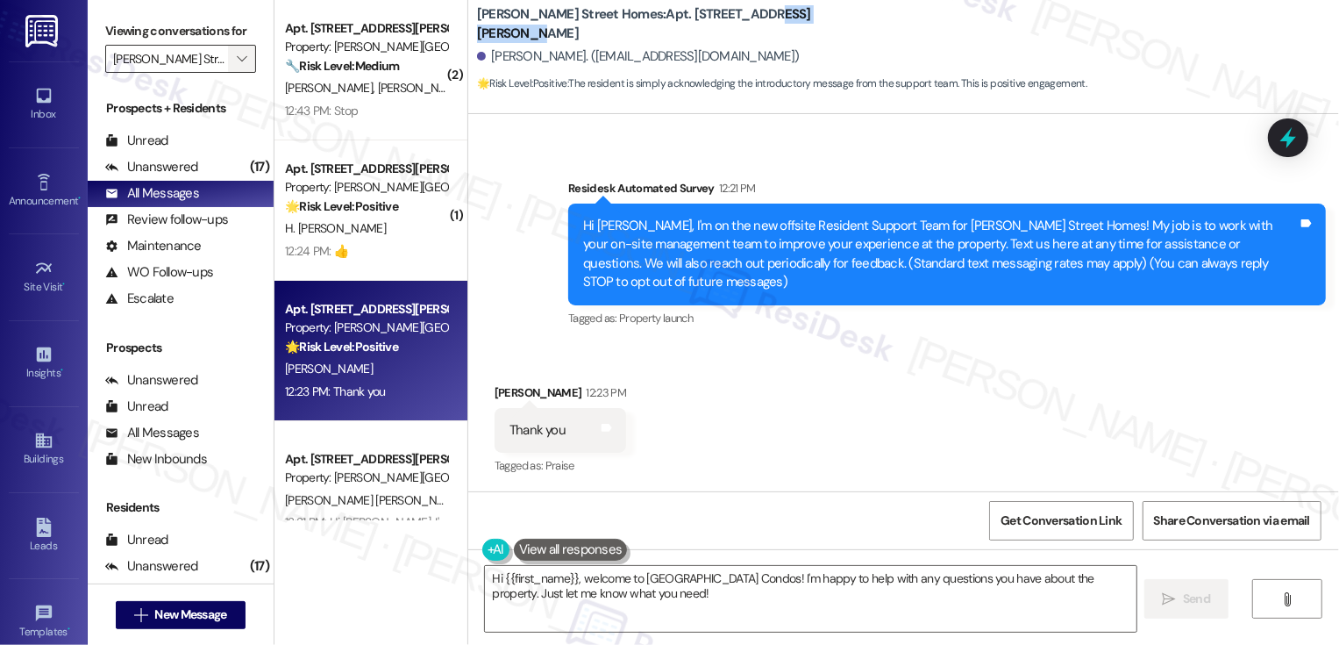
click at [237, 66] on icon "" at bounding box center [242, 59] width 10 height 14
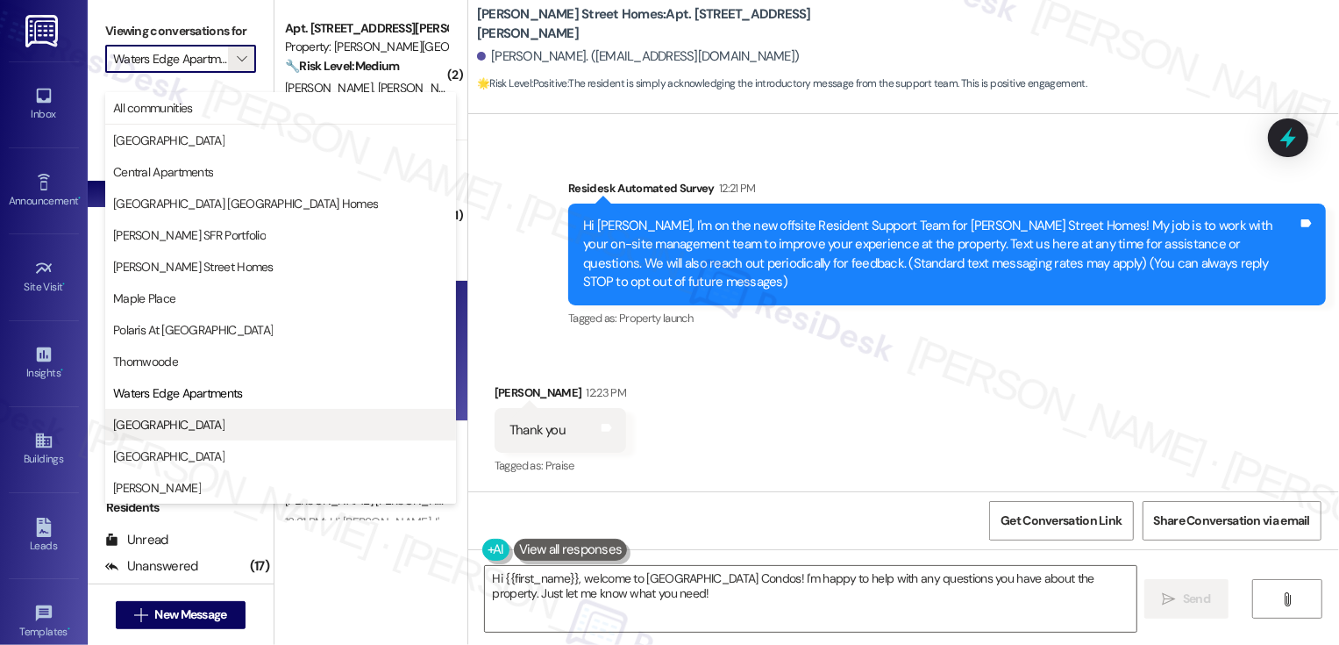
click at [196, 423] on span "West Street Condos" at bounding box center [168, 425] width 111 height 18
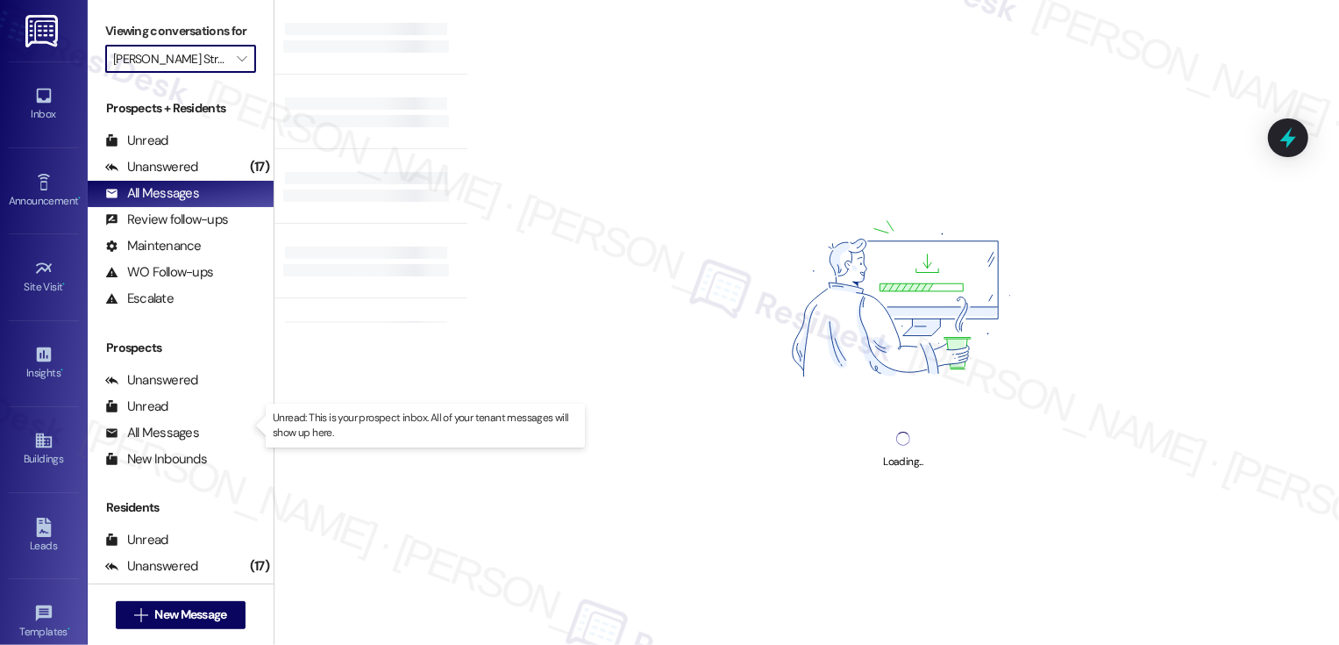
type input "West Street Condos"
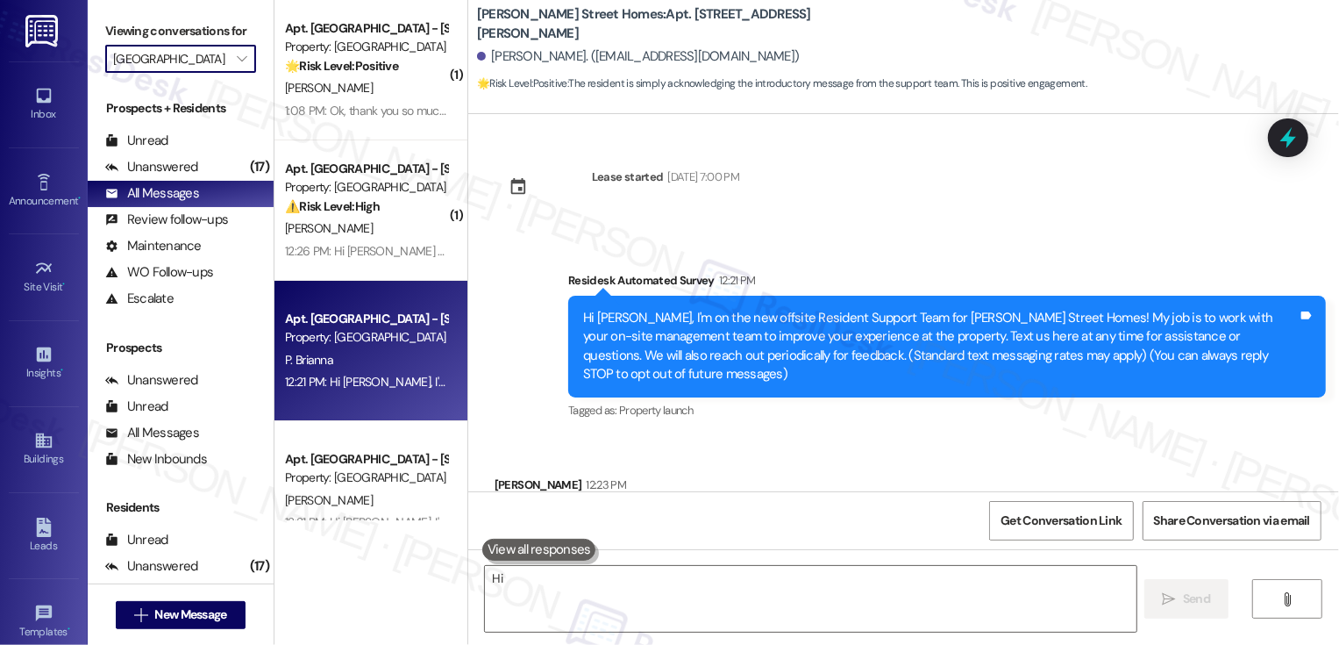
type textarea "Hi"
click at [366, 359] on div "P. Brianna" at bounding box center [366, 360] width 166 height 22
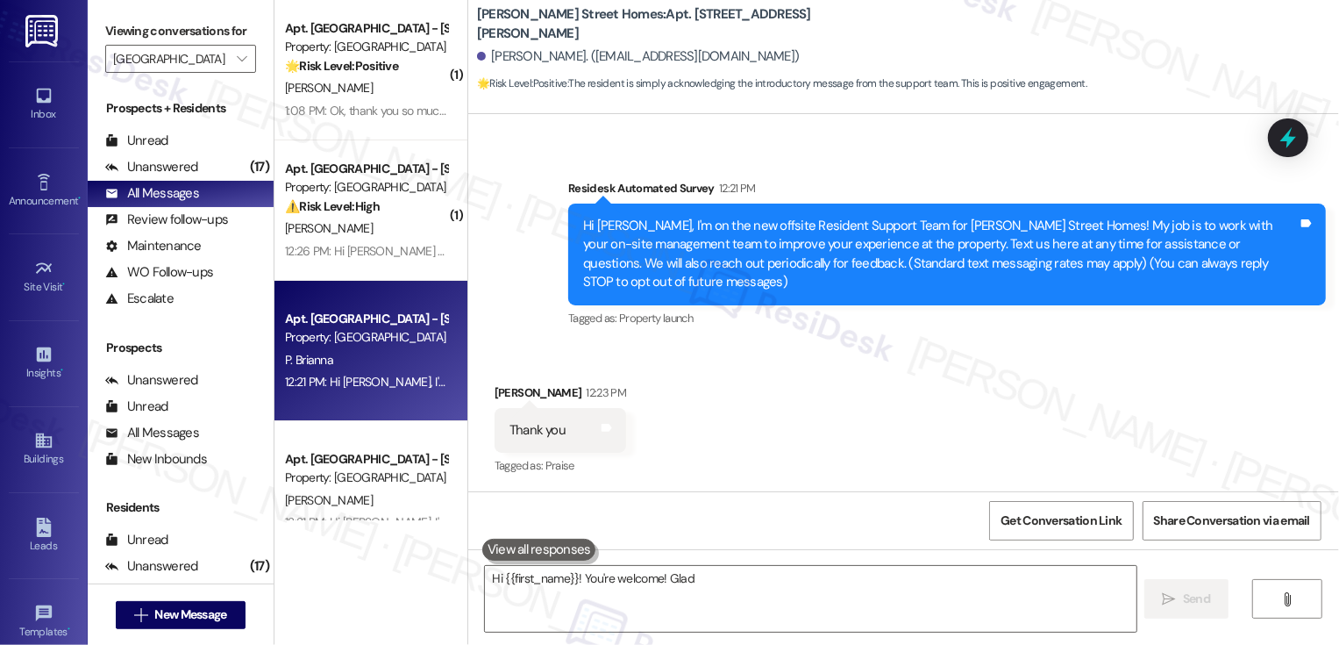
type textarea "Hi {{first_name}}! You're welcome! Glad"
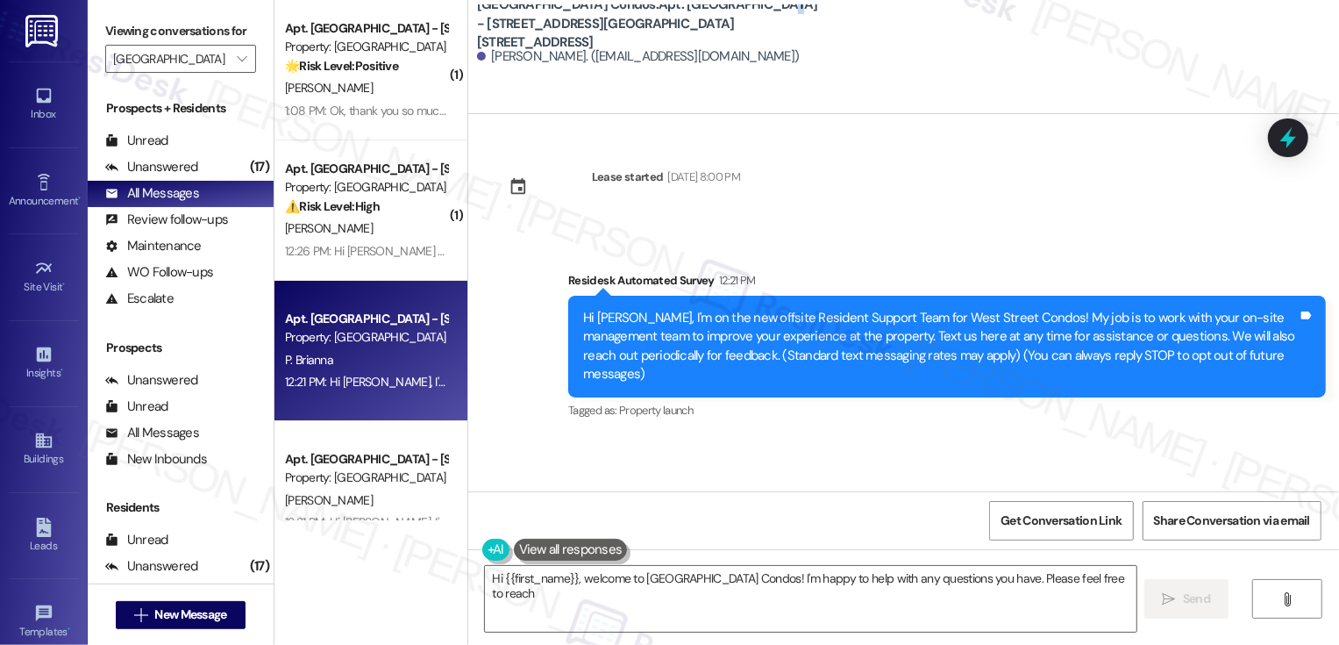
click at [701, 9] on b "West Street Condos: Apt. West Street - 4958 West Street, 4958 West Street" at bounding box center [652, 24] width 351 height 56
type textarea "Hi {{first_name}}, welcome to West Street Condos! I'm happy to help with any qu…"
click at [242, 73] on button "" at bounding box center [242, 59] width 28 height 28
type input "Central Apartments"
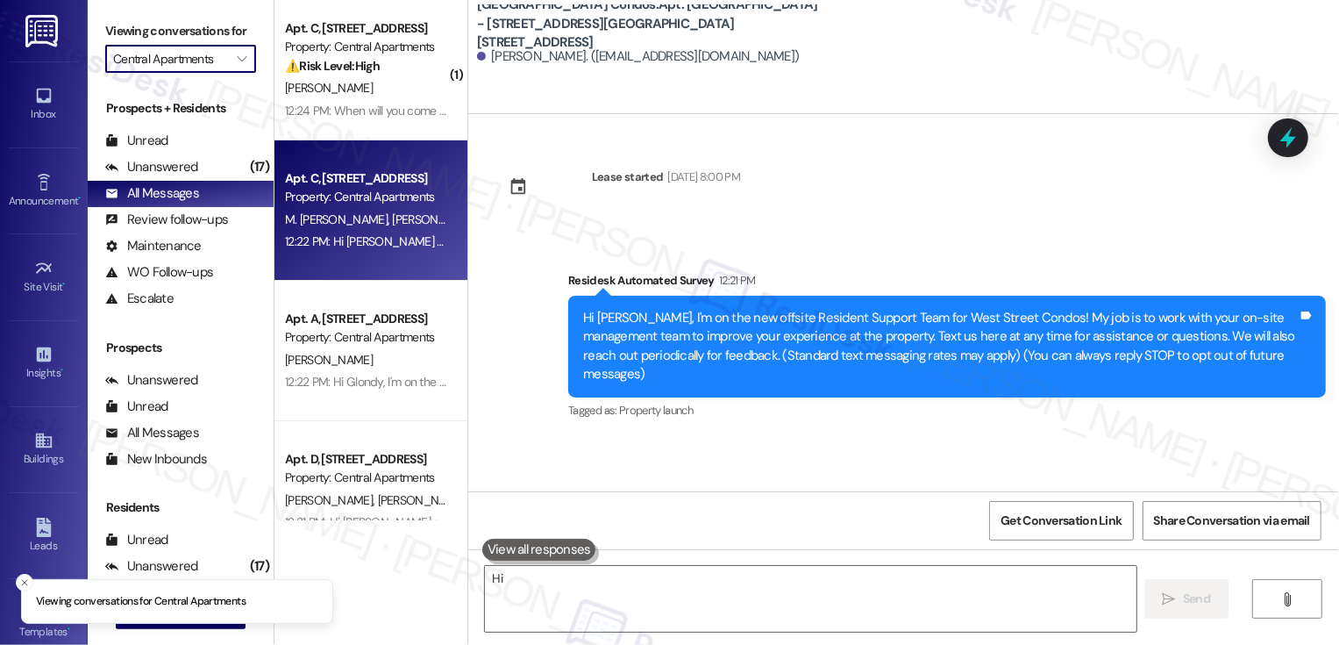
click at [392, 213] on span "W. Galicia" at bounding box center [491, 219] width 199 height 16
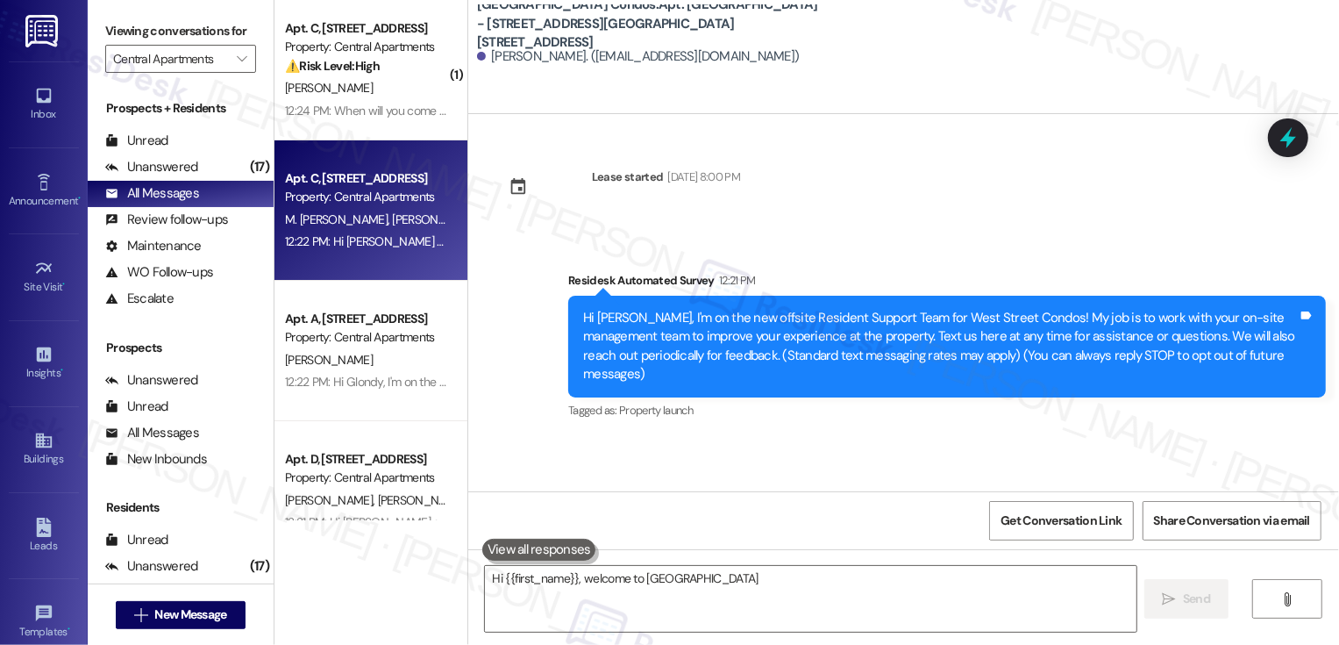
type textarea "Hi {{first_name}}, welcome to West Street Condos"
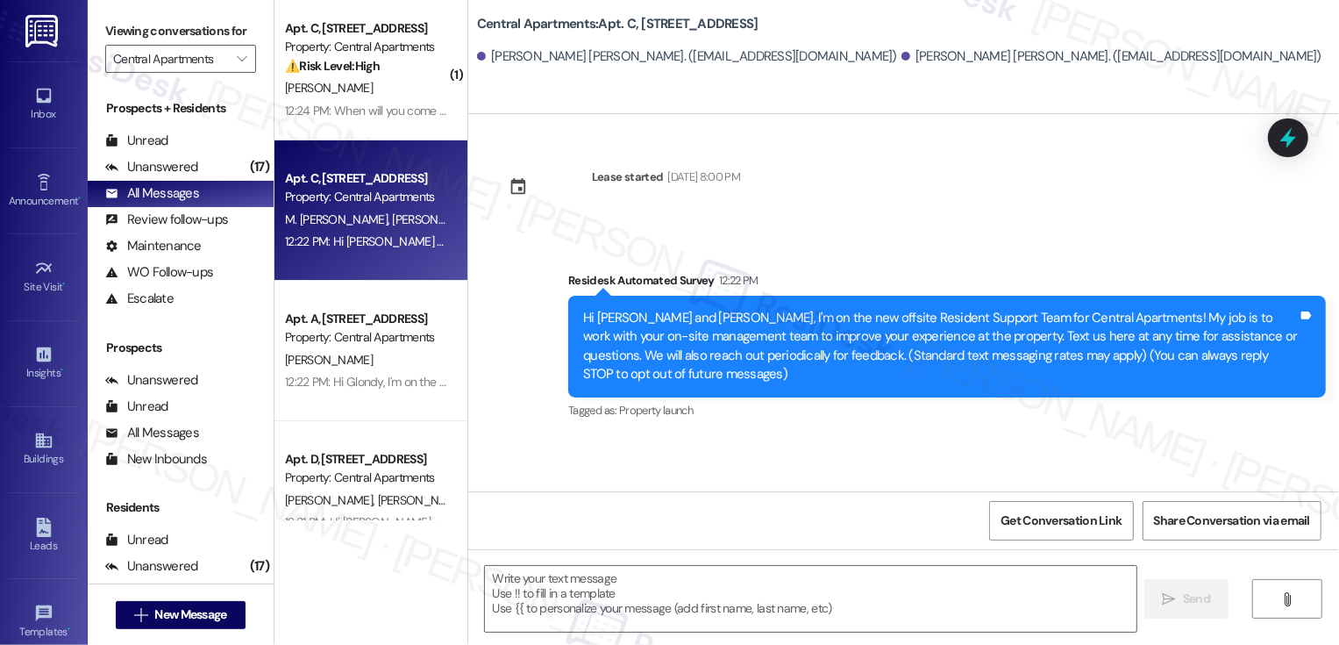
type textarea "Fetching suggested responses. Please feel free to read through the conversation…"
drag, startPoint x: 630, startPoint y: 25, endPoint x: 747, endPoint y: 17, distance: 117.8
click at [750, 18] on div "Central Apartments: Apt. C, 4952 Central Drive" at bounding box center [652, 24] width 351 height 22
copy b "4952 Central Drive"
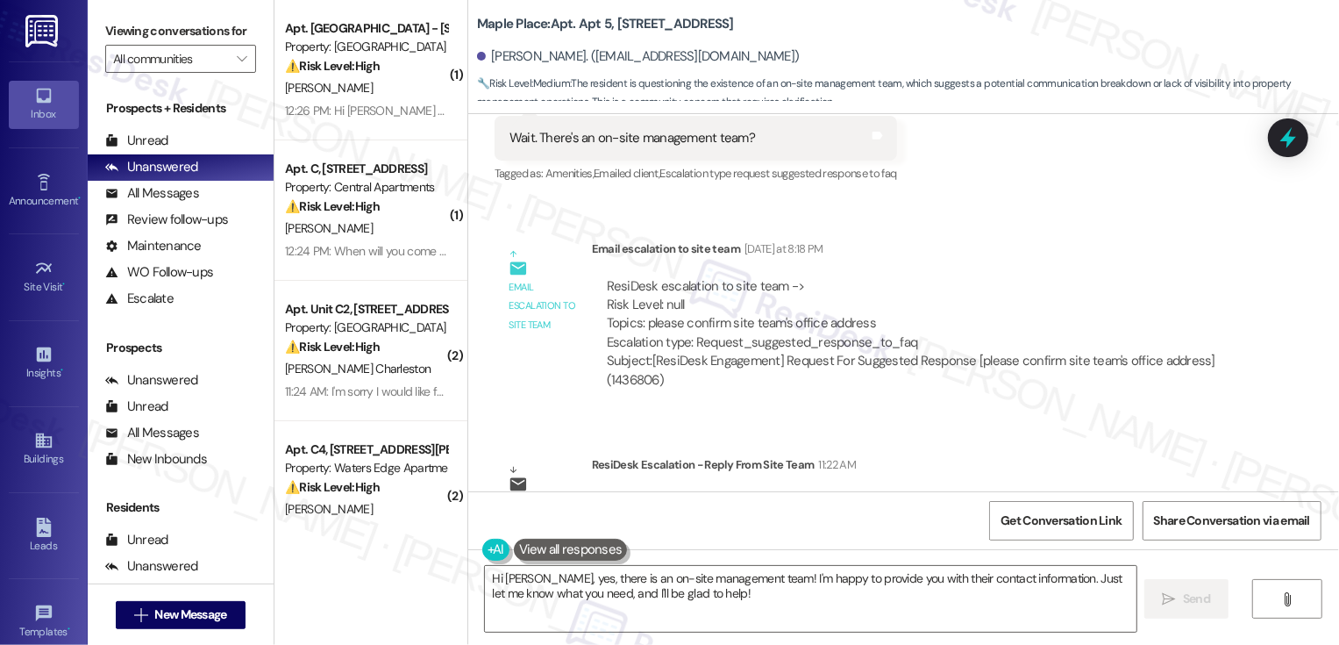
scroll to position [453, 0]
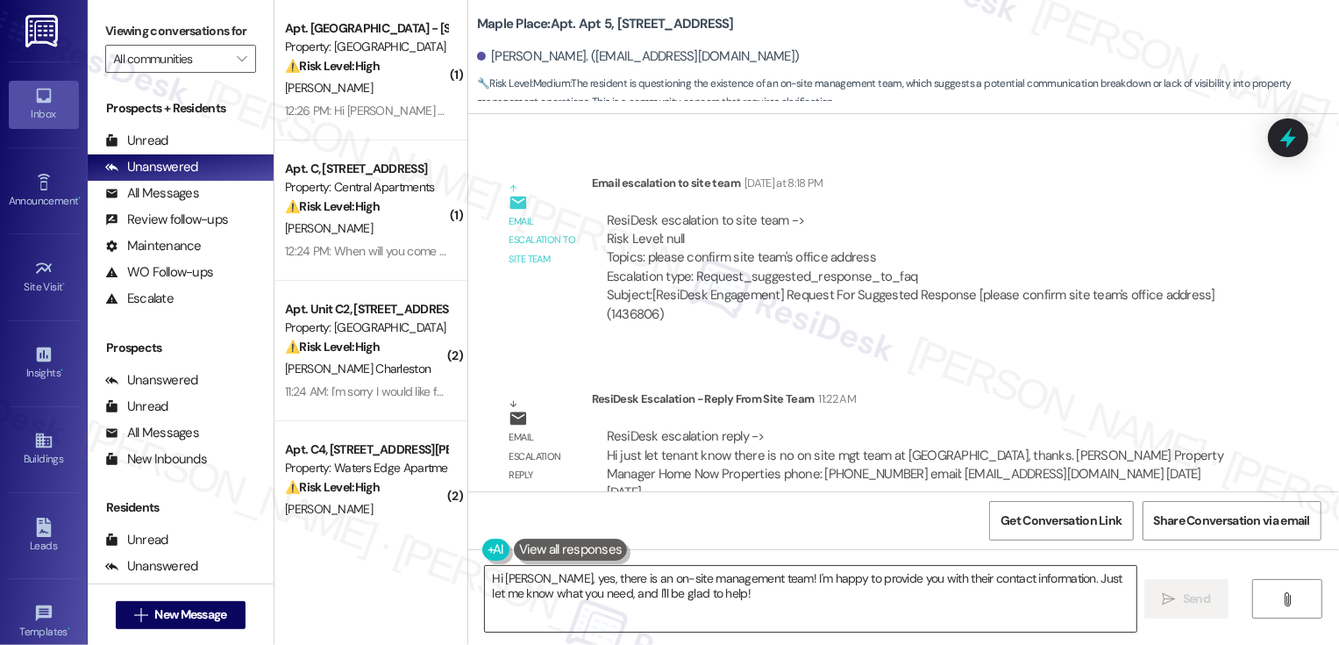
click at [670, 611] on textarea "Hi [PERSON_NAME], yes, there is an on-site management team! I'm happy to provid…" at bounding box center [811, 599] width 652 height 66
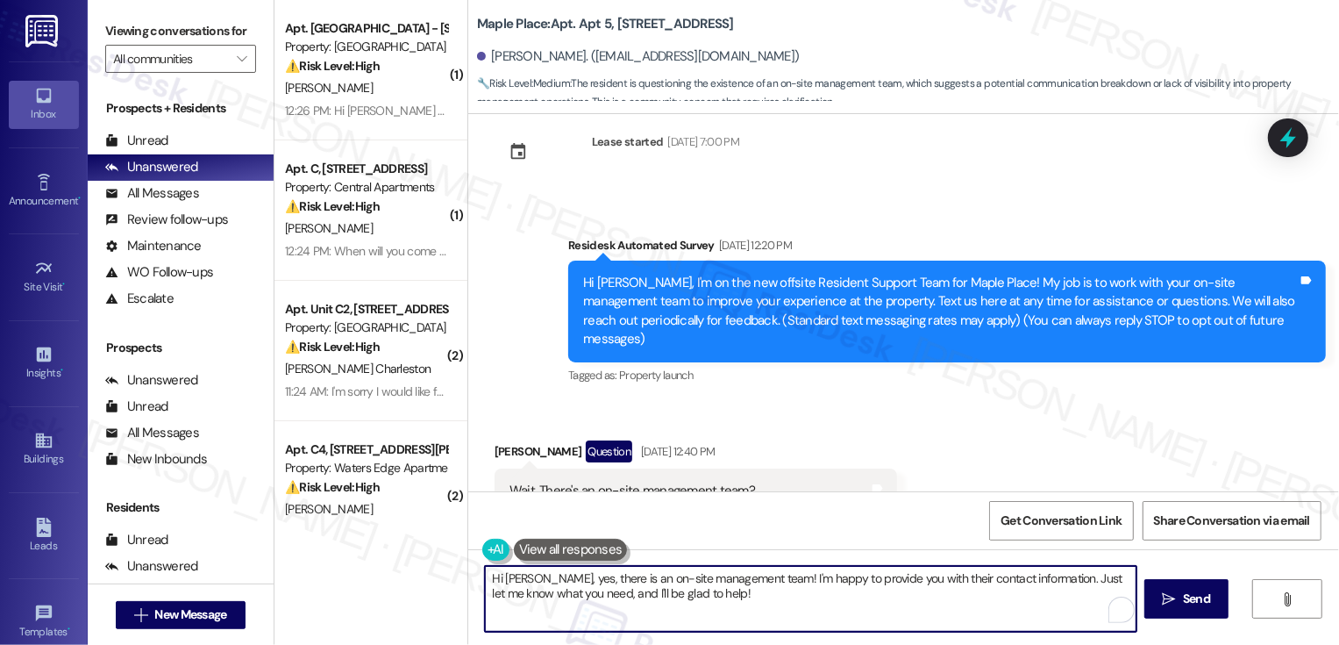
scroll to position [88, 0]
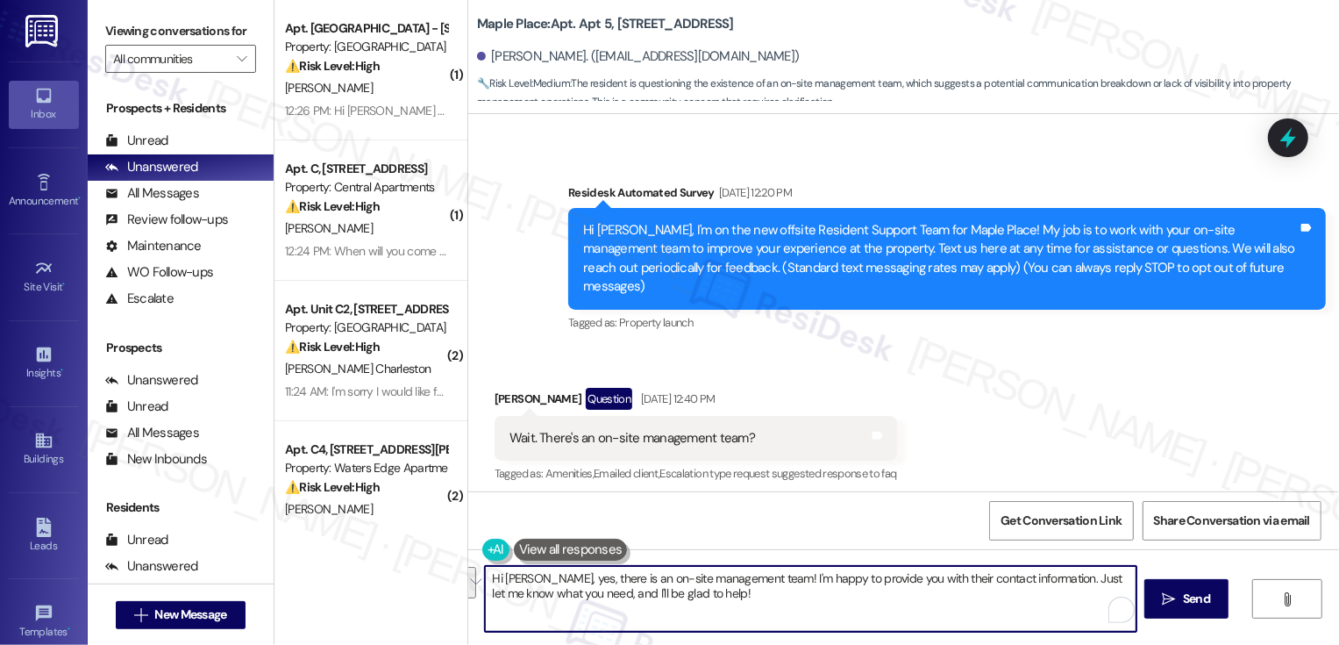
drag, startPoint x: 524, startPoint y: 579, endPoint x: 722, endPoint y: 611, distance: 200.8
click at [722, 611] on textarea "Hi [PERSON_NAME], yes, there is an on-site management team! I'm happy to provid…" at bounding box center [811, 599] width 652 height 66
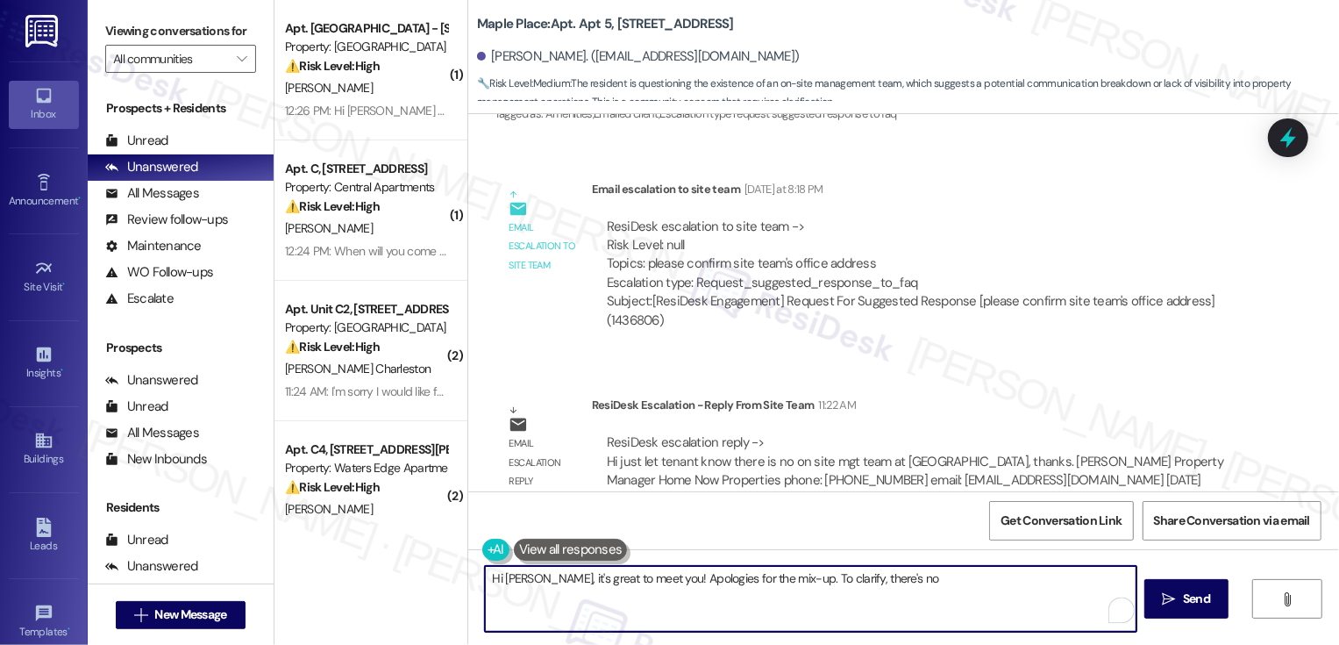
scroll to position [453, 0]
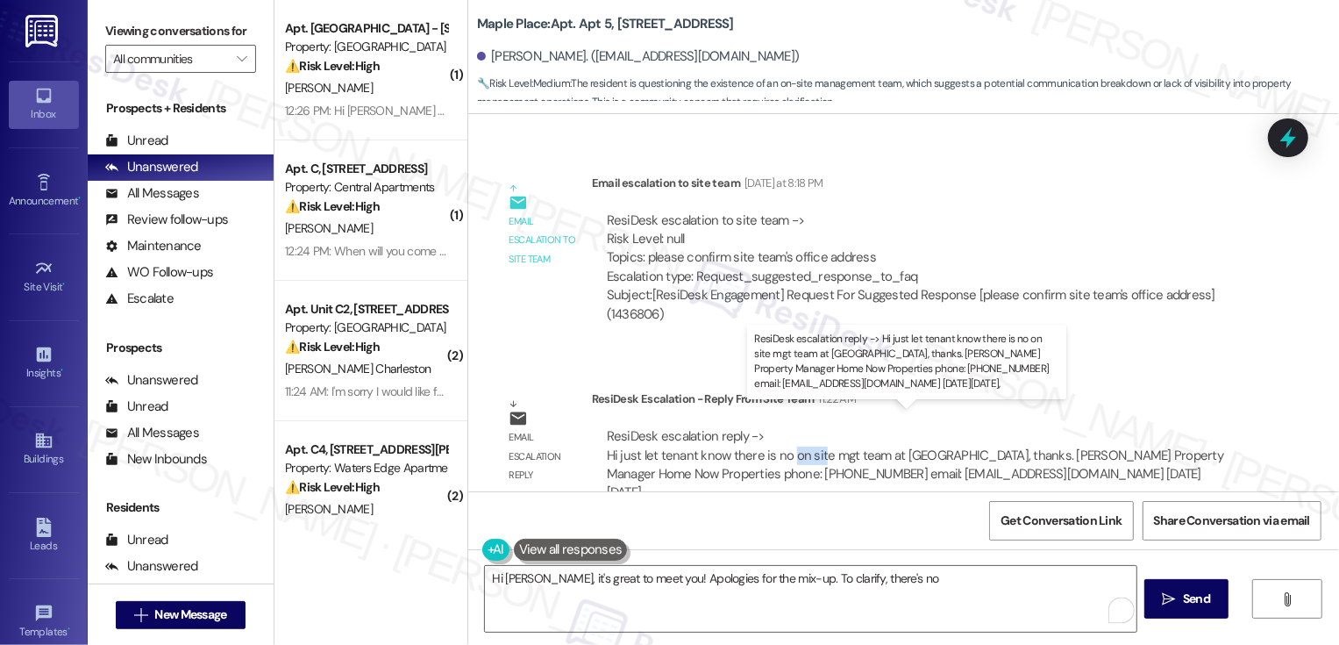
drag, startPoint x: 777, startPoint y: 435, endPoint x: 811, endPoint y: 437, distance: 34.2
click at [809, 436] on div "ResiDesk escalation reply -> Hi just let tenant know there is no on site mgt te…" at bounding box center [915, 464] width 616 height 74
copy div "on sit"
click at [797, 435] on div "ResiDesk escalation reply -> Hi just let tenant know there is no on site mgt te…" at bounding box center [915, 464] width 616 height 74
drag, startPoint x: 780, startPoint y: 435, endPoint x: 870, endPoint y: 438, distance: 89.5
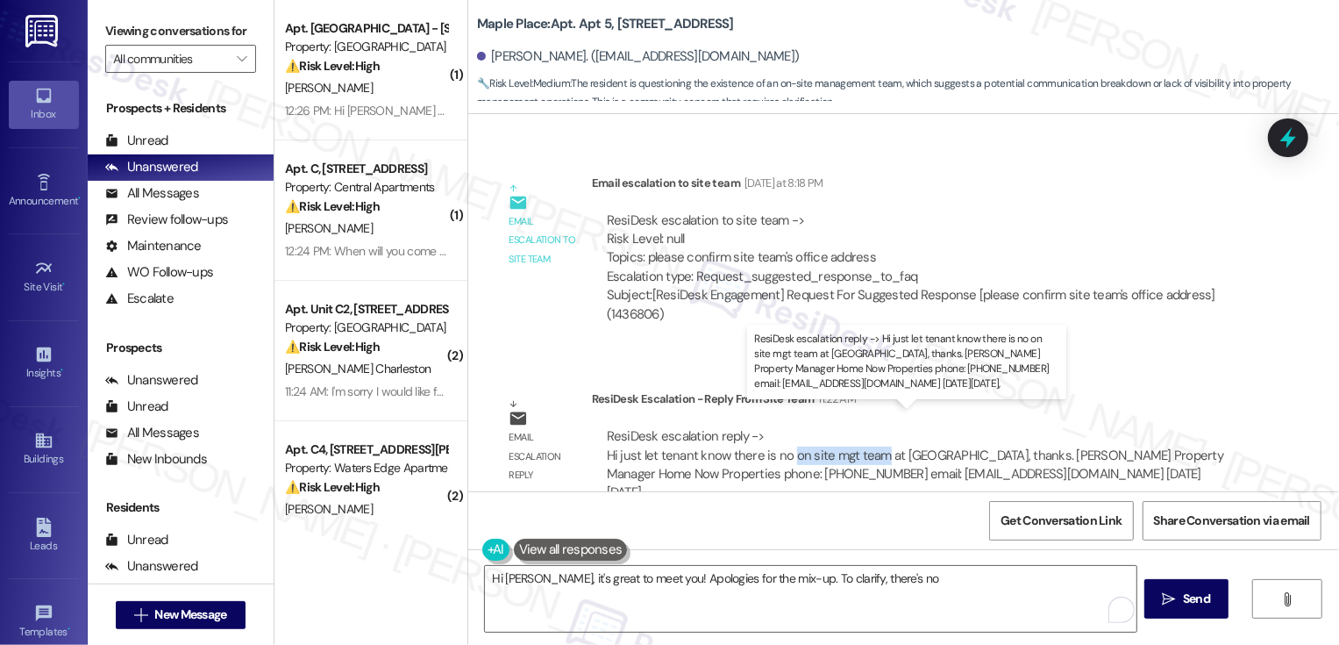
click at [870, 438] on div "ResiDesk escalation reply -> Hi just let tenant know there is no on site mgt te…" at bounding box center [915, 464] width 616 height 74
copy div "on site mgt team"
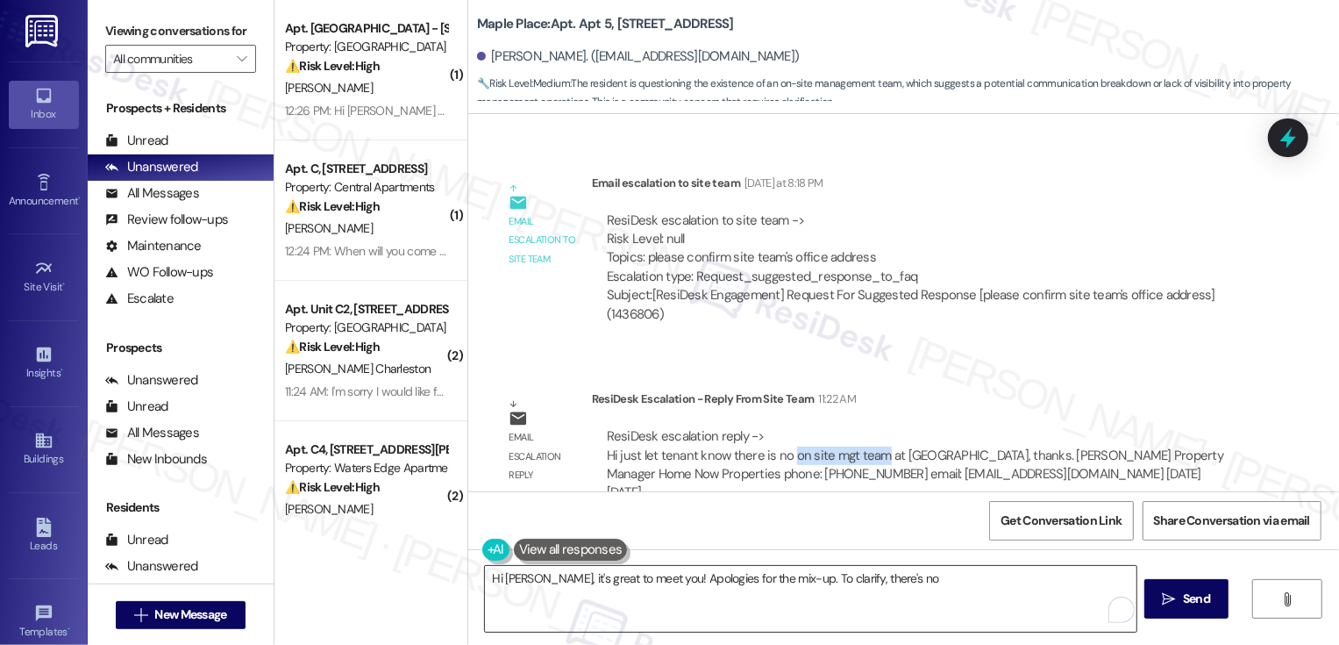
click at [890, 588] on textarea "Hi John, it's great to meet you! Apologies for the mix-up. To clarify, there's …" at bounding box center [811, 599] width 652 height 66
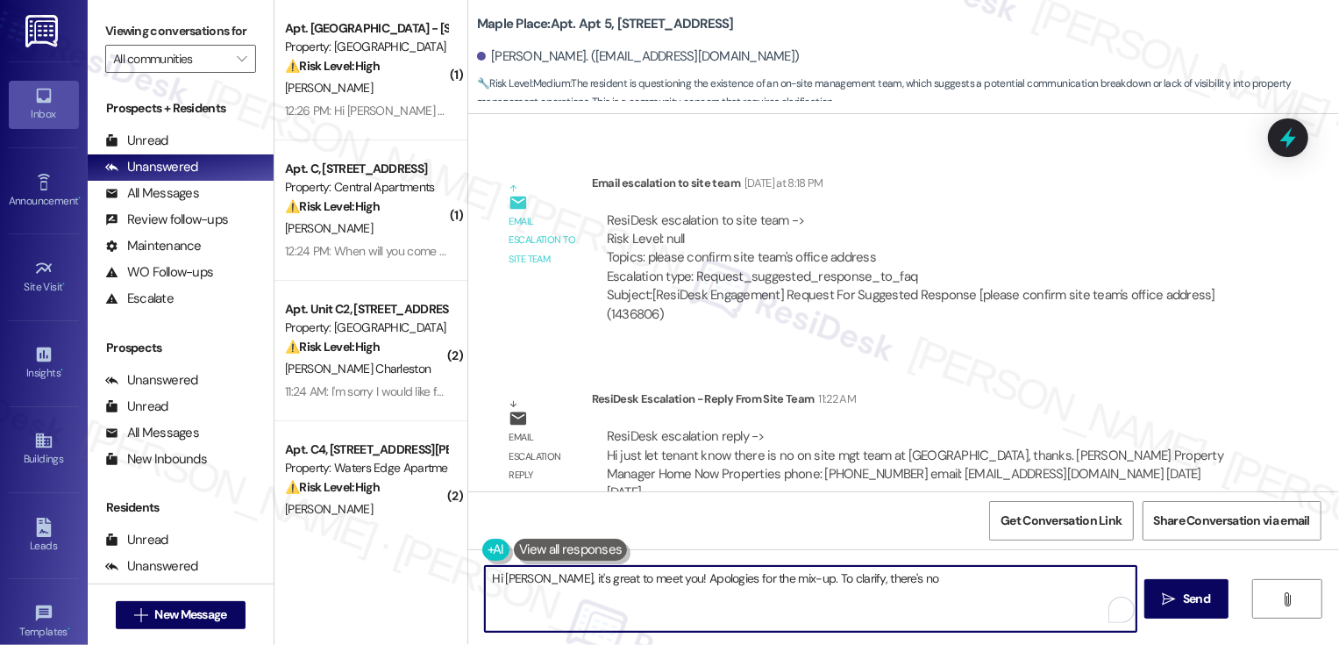
paste textarea "on site mgt team"
click at [912, 581] on textarea "Hi John, it's great to meet you! Apologies for the mix-up. To clarify, there's …" at bounding box center [811, 599] width 652 height 66
click at [1005, 570] on textarea "Hi John, it's great to meet you! Apologies for the mix-up. To clarify, there's …" at bounding box center [811, 599] width 652 height 66
click at [1009, 583] on textarea "Hi John, it's great to meet you! Apologies for the mix-up. To clarify, there's …" at bounding box center [811, 599] width 652 height 66
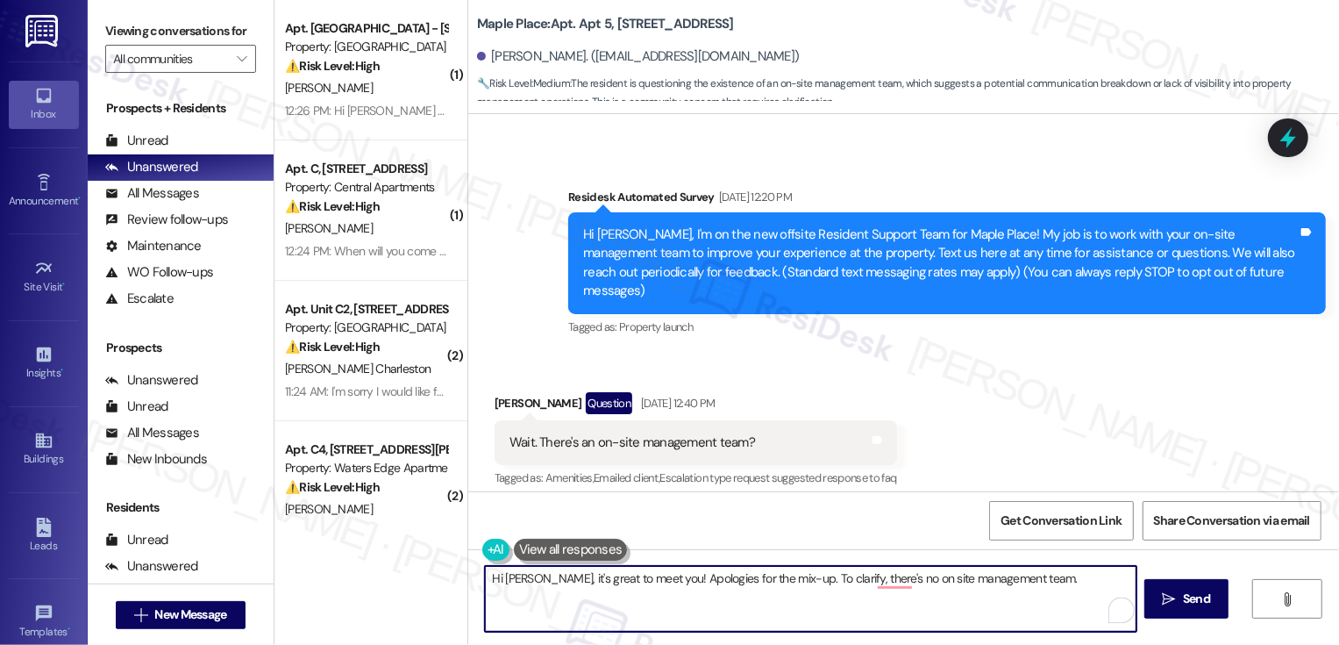
scroll to position [0, 0]
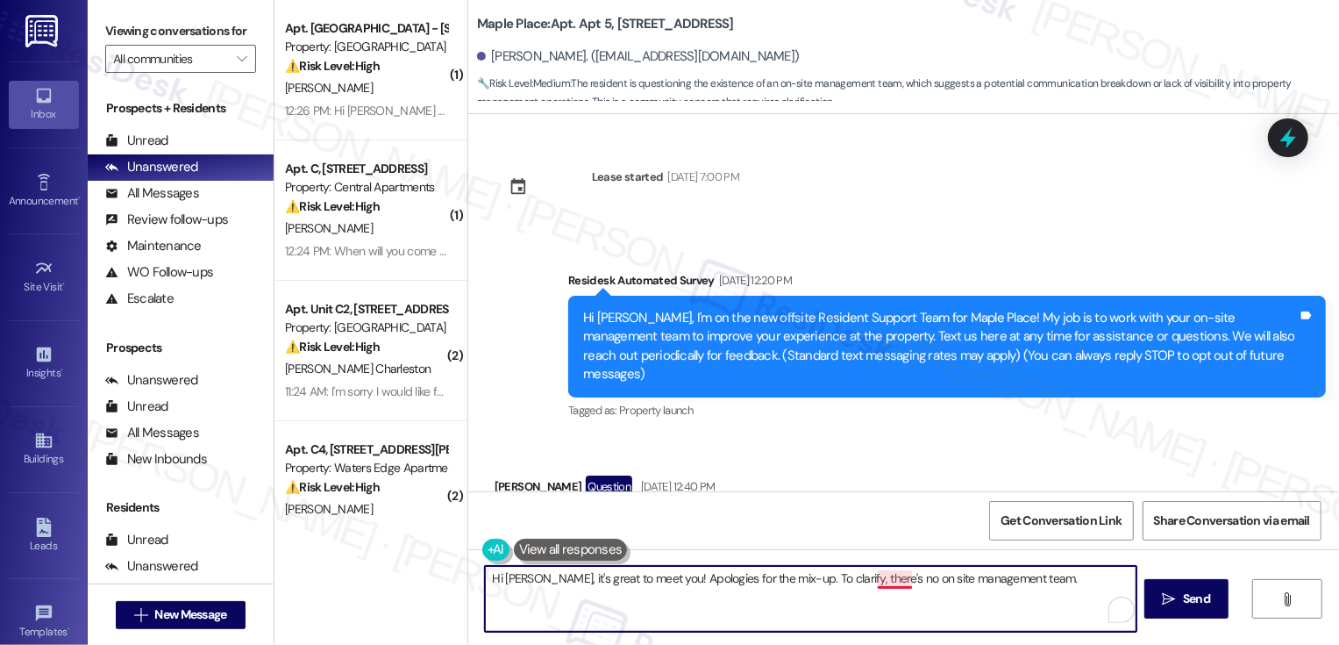
click at [882, 583] on textarea "Hi John, it's great to meet you! Apologies for the mix-up. To clarify, there's …" at bounding box center [811, 599] width 652 height 66
click at [1047, 598] on textarea "Hi John, it's great to meet you! Apologies for the mix-up. To clarify, there's …" at bounding box center [811, 599] width 652 height 66
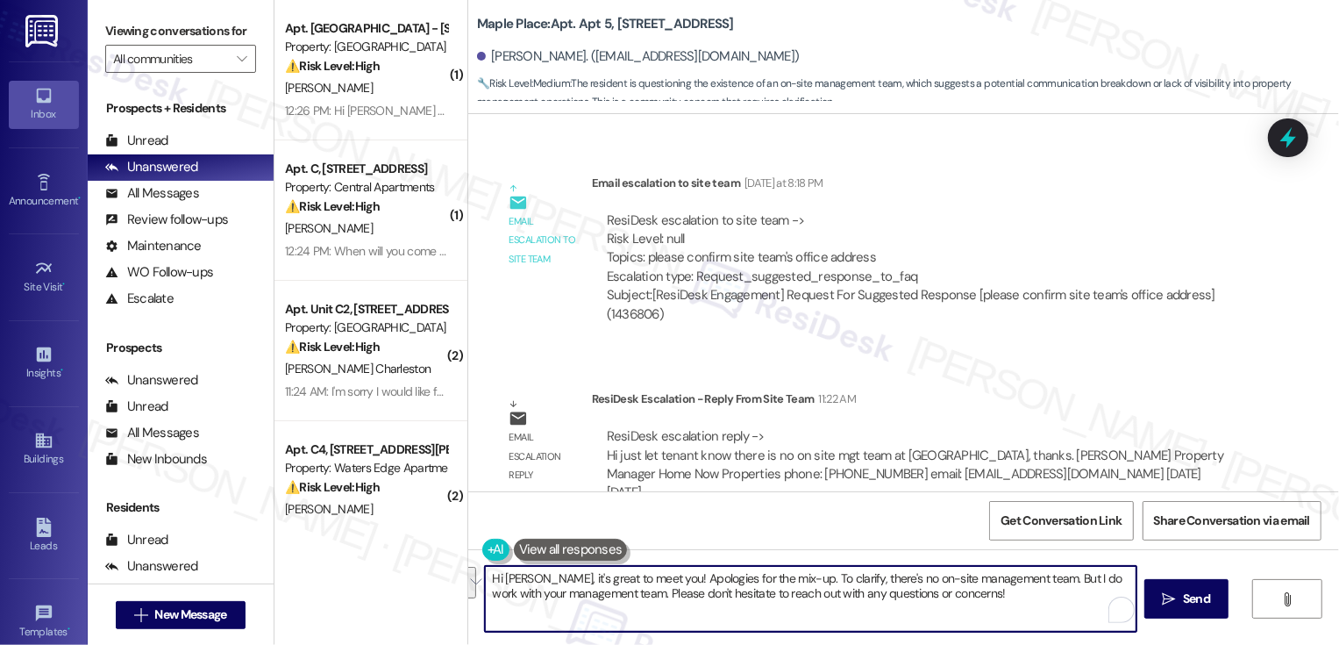
paste textarea "’s so nice to meet you! Sorry for the confusion earlier. While there isn’t an o…"
click at [782, 581] on textarea "Hi John, it’s so nice to meet you! Sorry for the confusion earlier. While there…" at bounding box center [811, 599] width 652 height 66
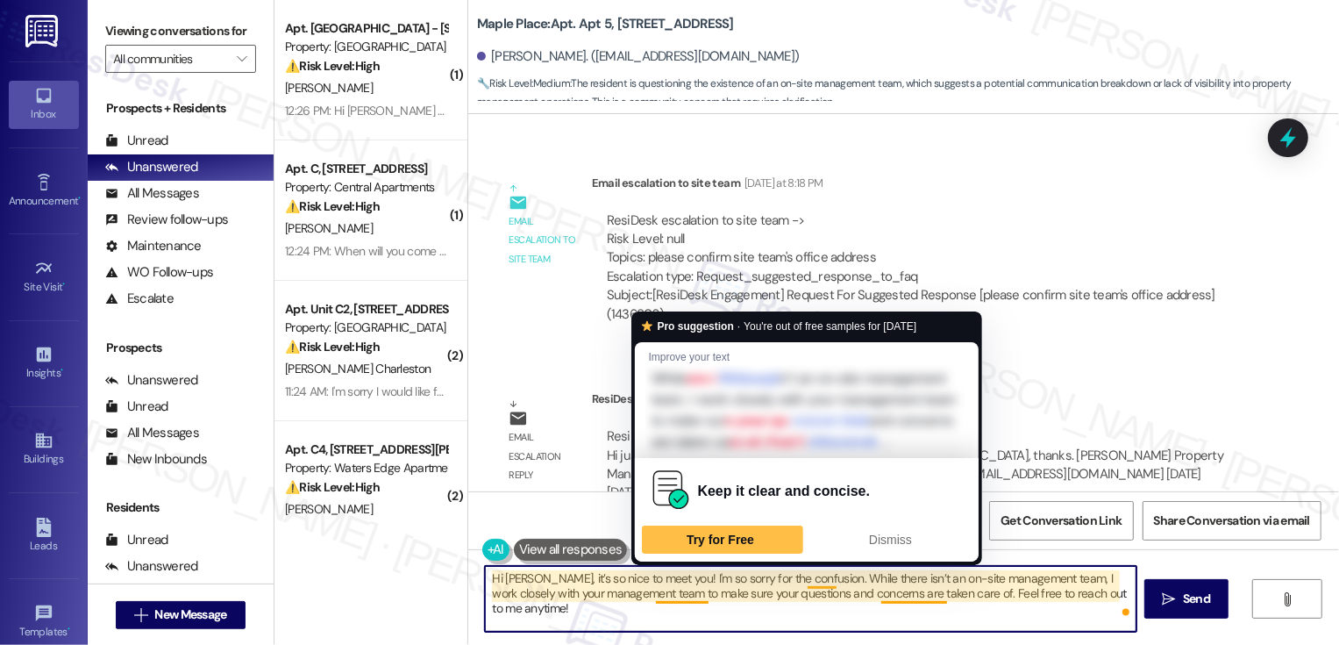
click at [813, 607] on textarea "Hi John, it’s so nice to meet you! I'm so sorry for the confusion. While there …" at bounding box center [811, 599] width 652 height 66
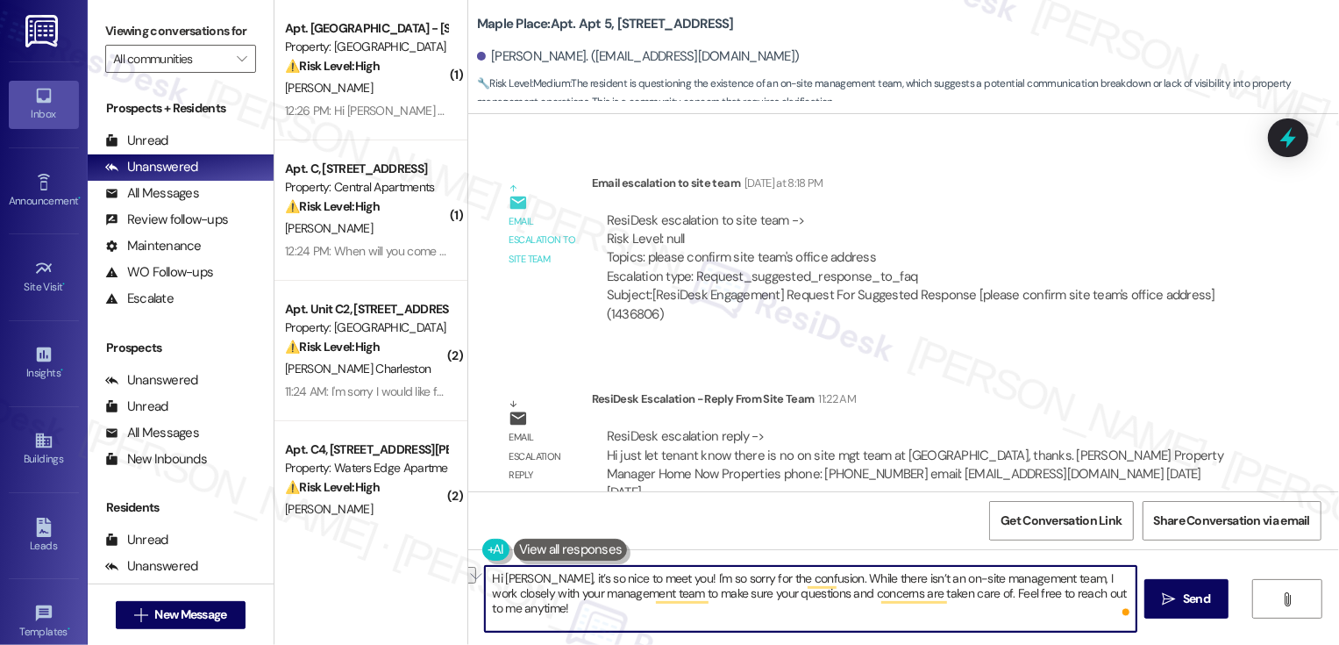
drag, startPoint x: 797, startPoint y: 577, endPoint x: 895, endPoint y: 576, distance: 98.2
click at [895, 576] on textarea "Hi John, it’s so nice to meet you! I'm so sorry for the confusion. While there …" at bounding box center [811, 599] width 652 height 66
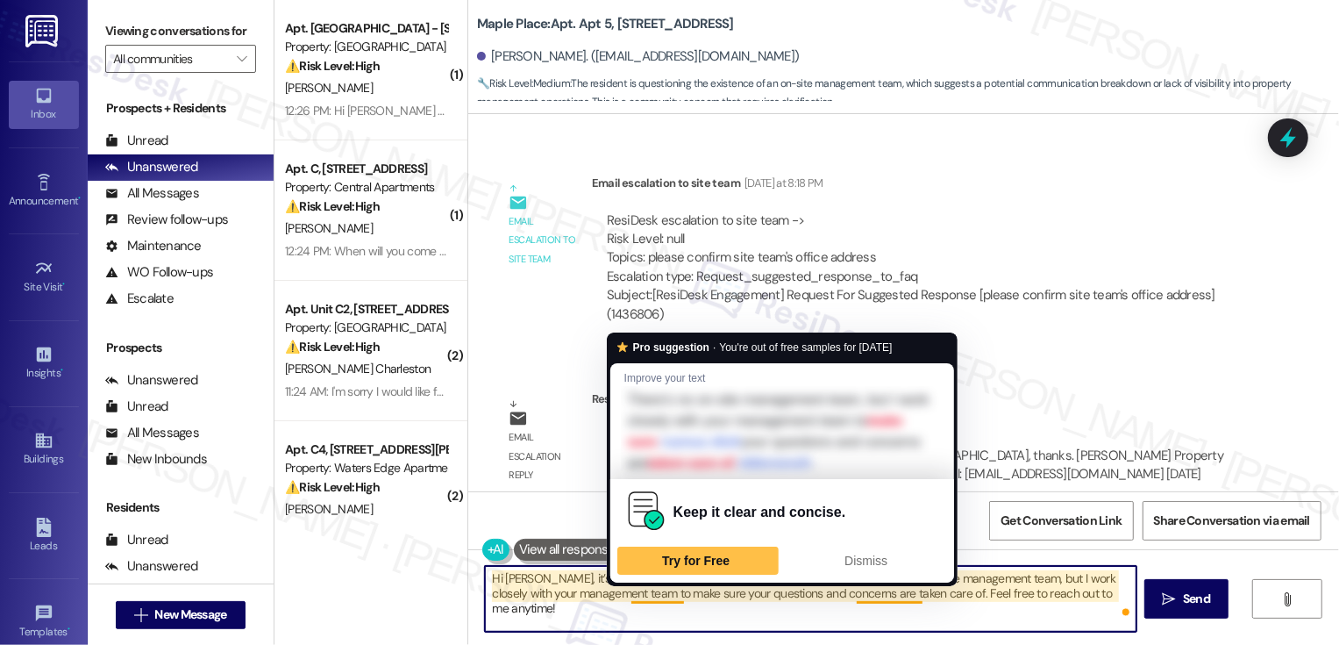
click at [746, 608] on textarea "Hi John, it’s so nice to meet you! I'm so sorry for the confusion. There's no o…" at bounding box center [811, 599] width 652 height 66
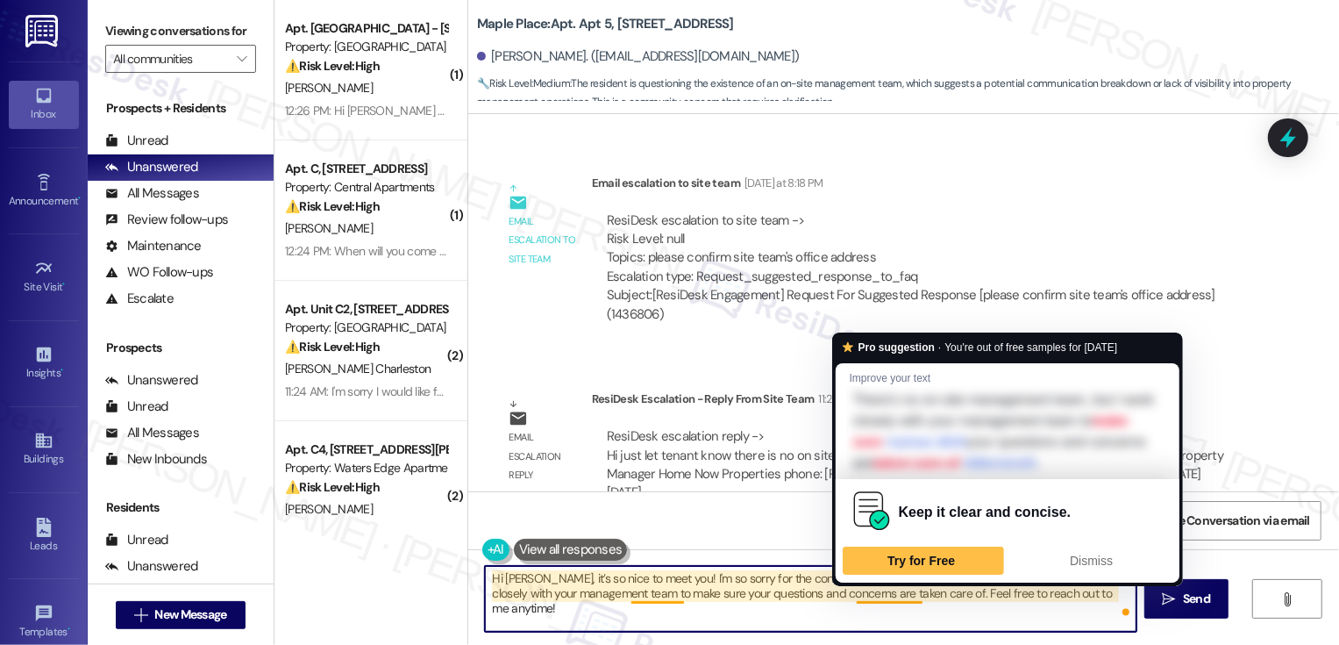
click at [939, 602] on textarea "Hi John, it’s so nice to meet you! I'm so sorry for the confusion. There's no o…" at bounding box center [811, 599] width 652 height 66
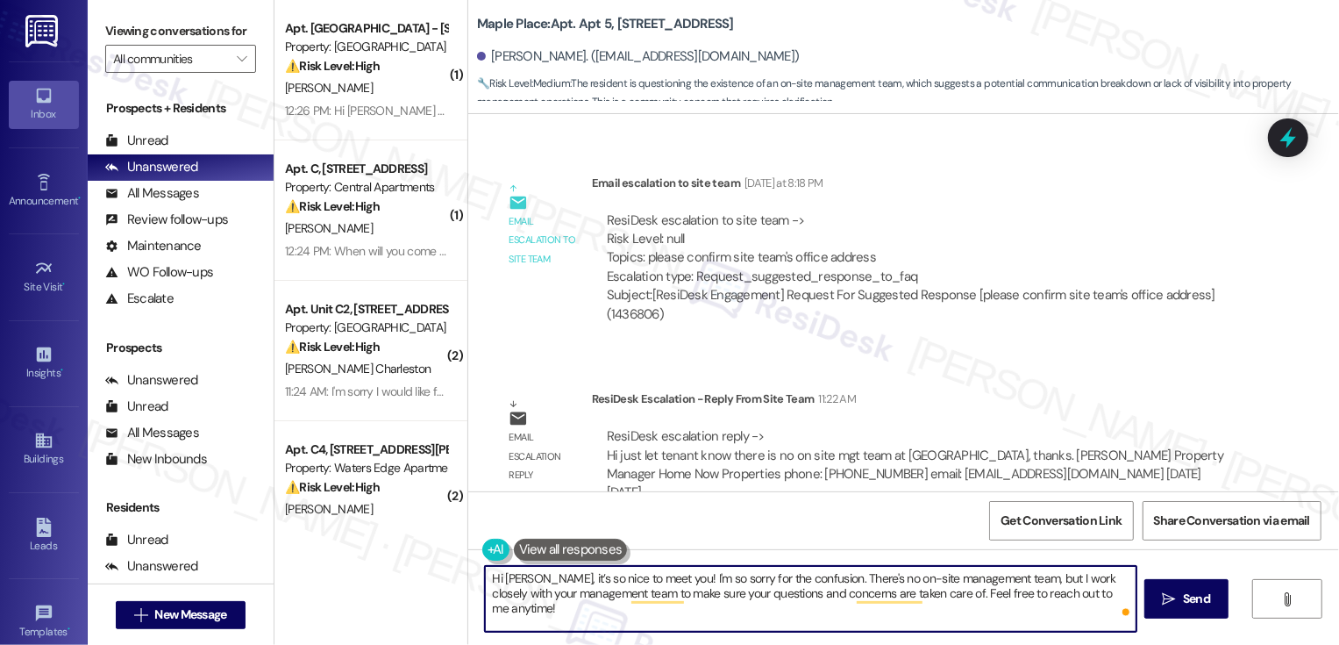
click at [998, 602] on textarea "Hi John, it’s so nice to meet you! I'm so sorry for the confusion. There's no o…" at bounding box center [811, 599] width 652 height 66
click at [1080, 593] on textarea "Hi John, it’s so nice to meet you! I'm so sorry for the confusion. There's no o…" at bounding box center [811, 599] width 652 height 66
click at [799, 577] on textarea "Hi John, it’s so nice to meet you! I'm so sorry for the confusion. There's no o…" at bounding box center [811, 599] width 652 height 66
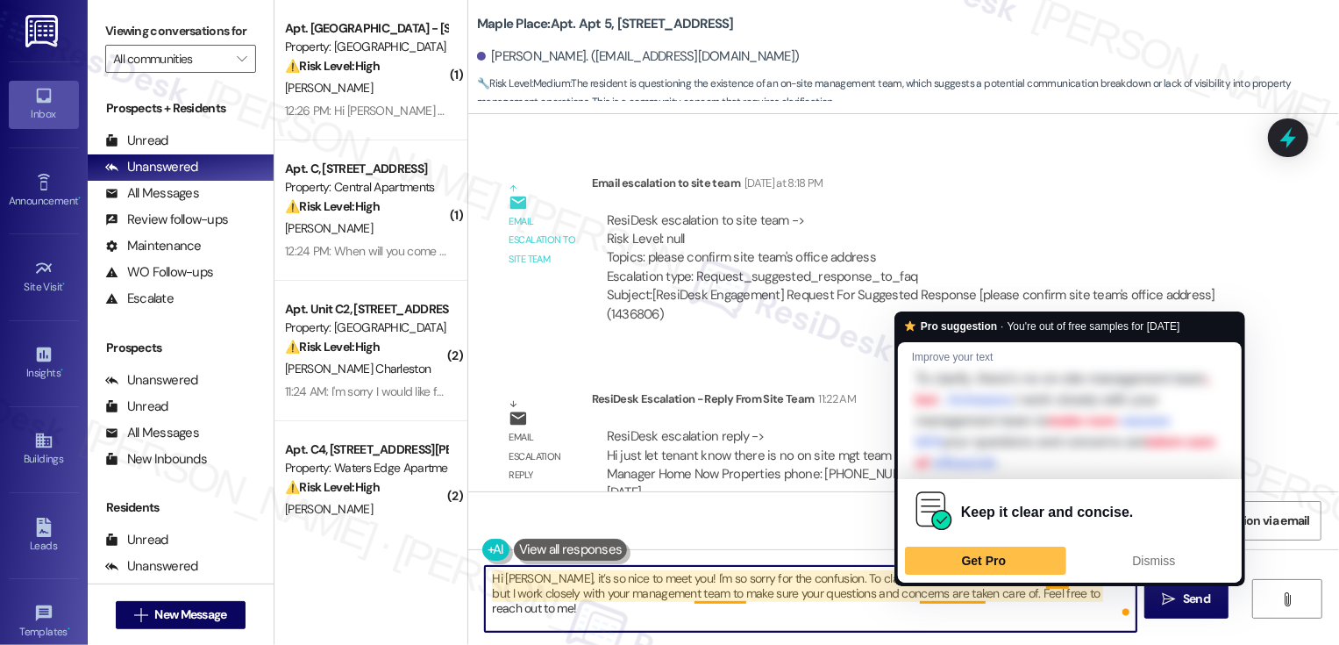
click at [992, 609] on textarea "Hi John, it’s so nice to meet you! I'm so sorry for the confusion. To clarify, …" at bounding box center [811, 599] width 652 height 66
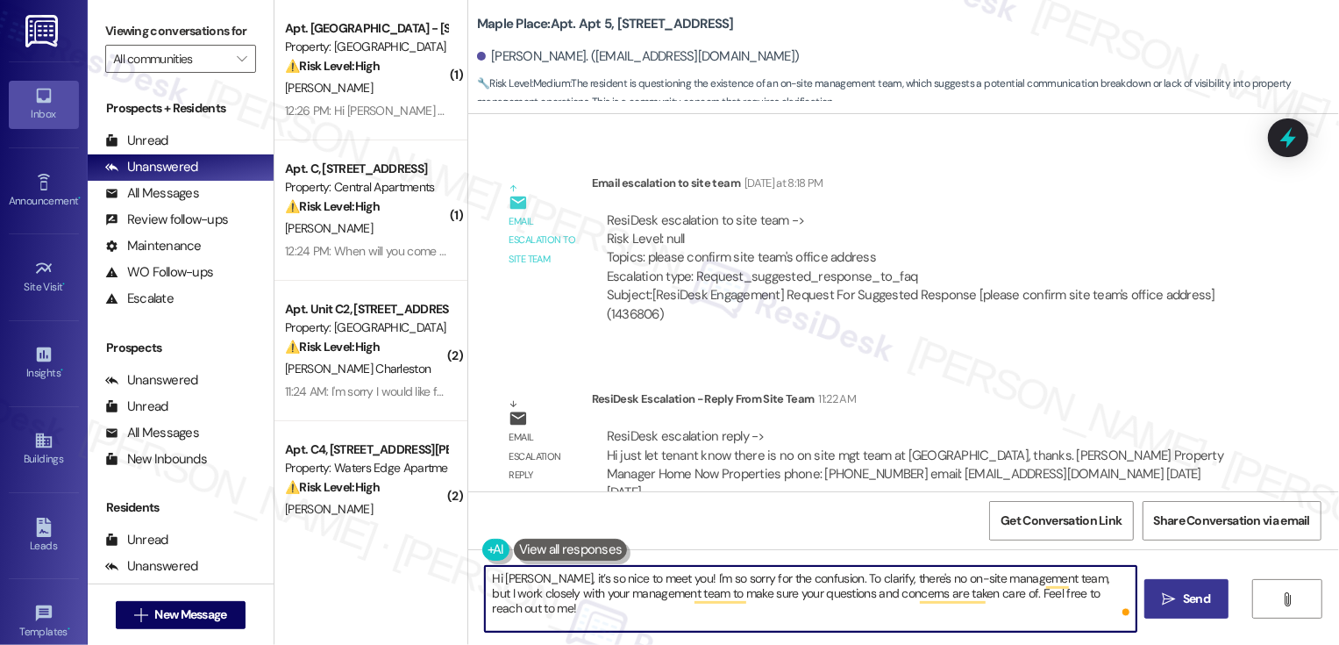
type textarea "Hi John, it’s so nice to meet you! I'm so sorry for the confusion. To clarify, …"
click at [1197, 606] on span "Send" at bounding box center [1196, 598] width 27 height 18
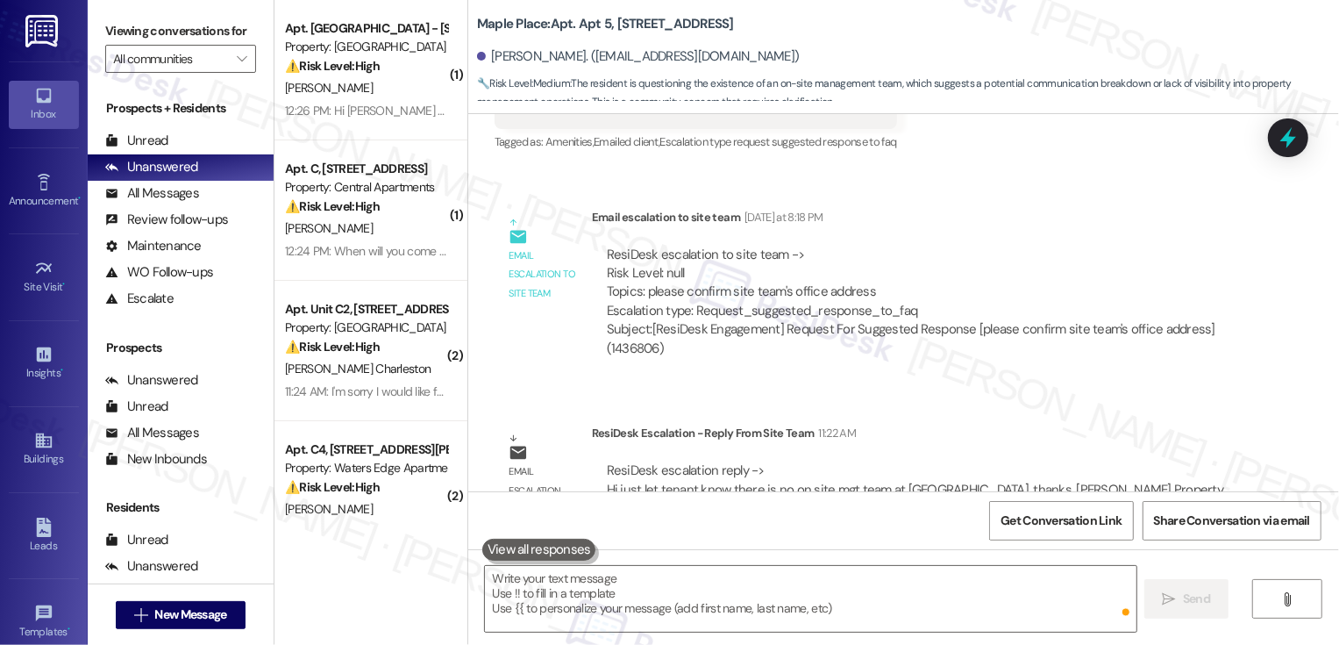
scroll to position [595, 0]
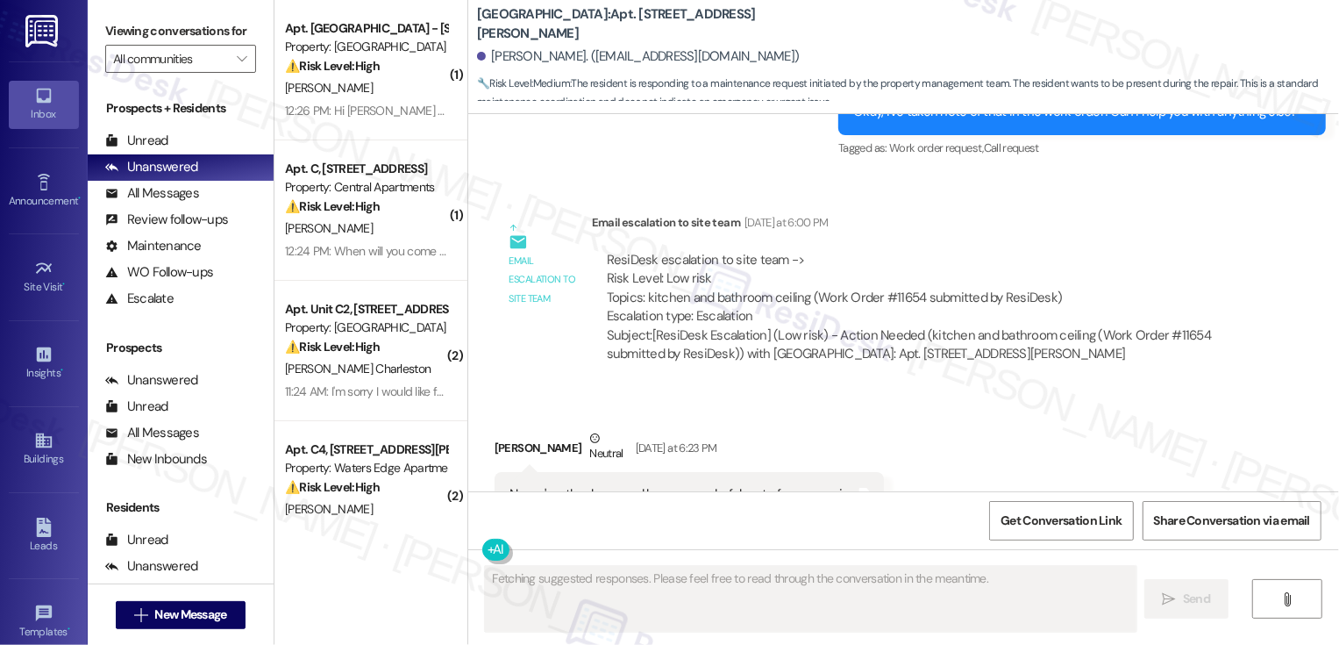
scroll to position [2664, 0]
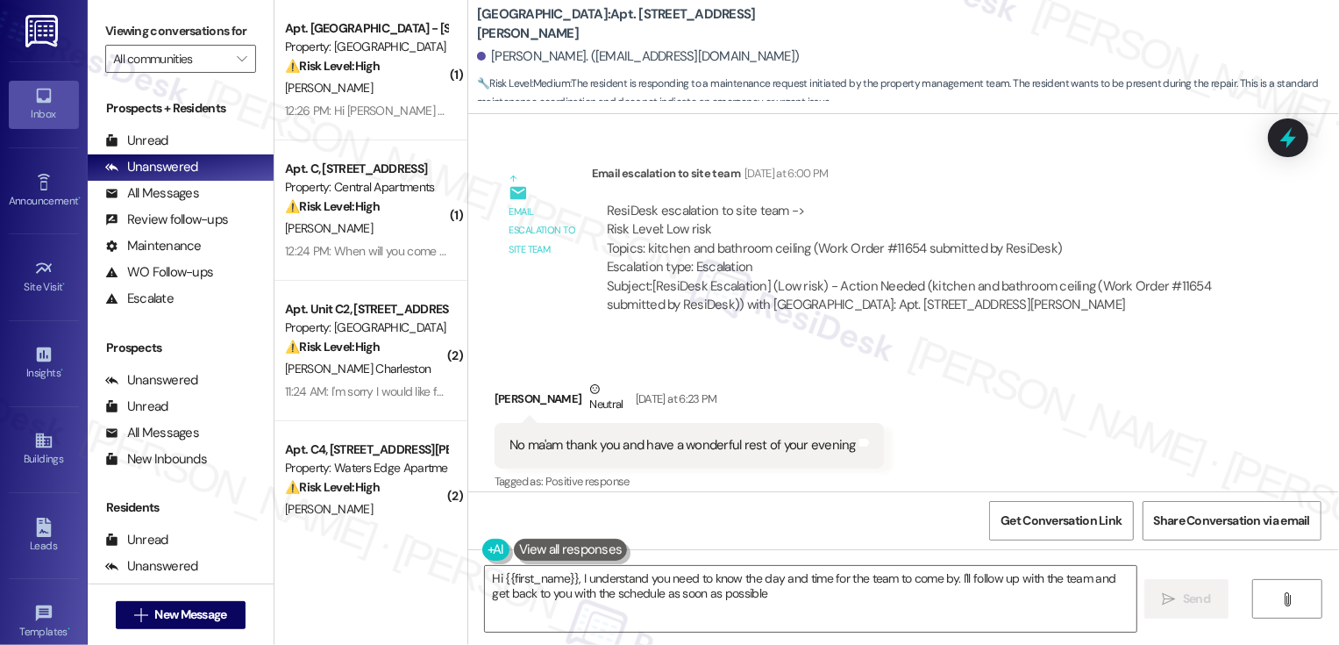
type textarea "Hi {{first_name}}, I understand you need to know the day and time for the team …"
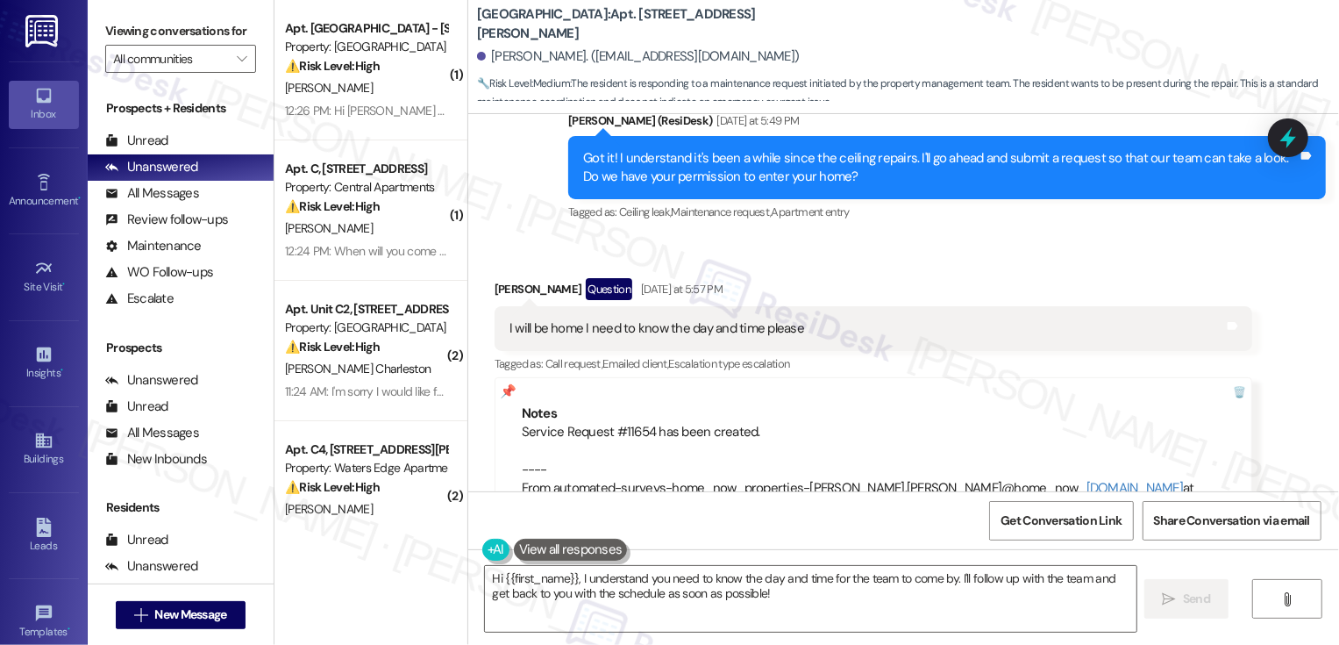
scroll to position [2061, 0]
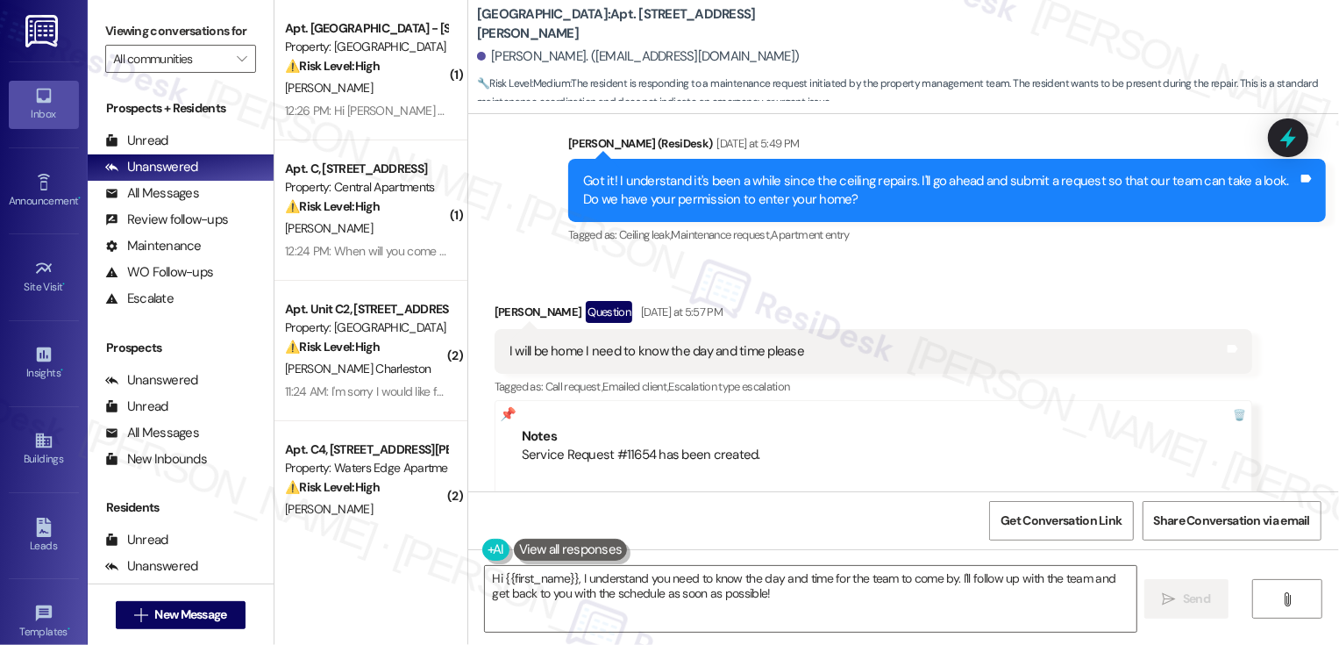
drag, startPoint x: 467, startPoint y: 22, endPoint x: 616, endPoint y: 28, distance: 148.3
click at [616, 28] on b "Willow Creek Apartments: Apt. Unit B4, 982 Smith Street" at bounding box center [652, 24] width 351 height 38
copy b "Willow Creek Apartments"
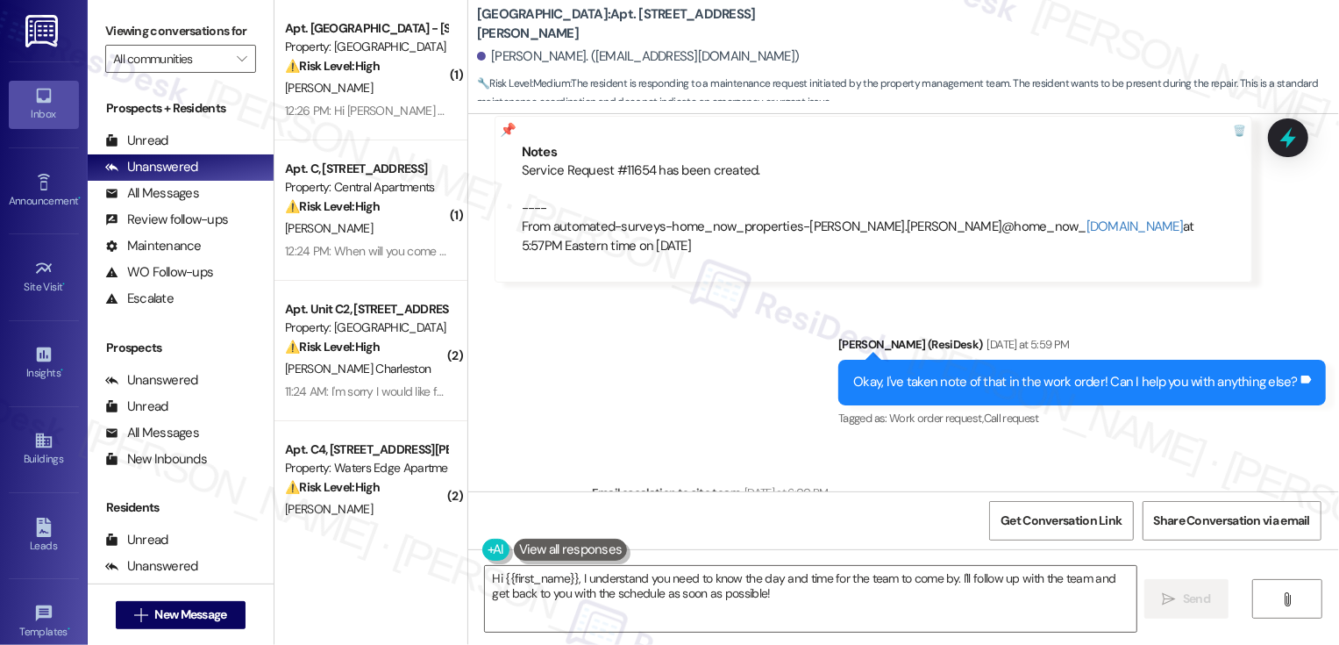
scroll to position [2372, 0]
